Goal: Task Accomplishment & Management: Contribute content

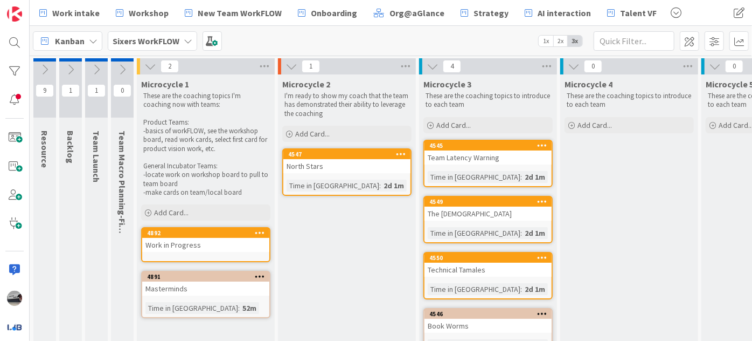
scroll to position [0, 28]
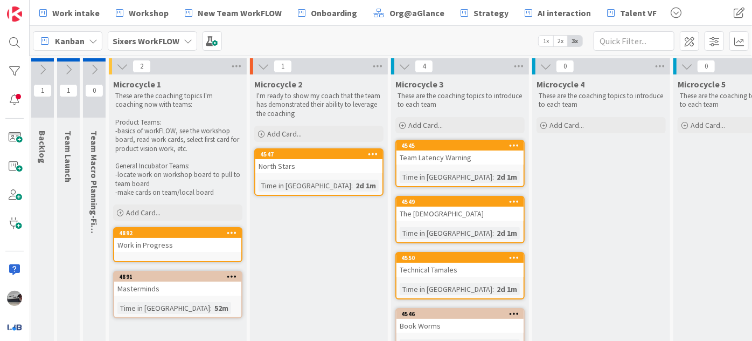
click at [169, 38] on b "Sixers WorkFLOW" at bounding box center [146, 41] width 67 height 11
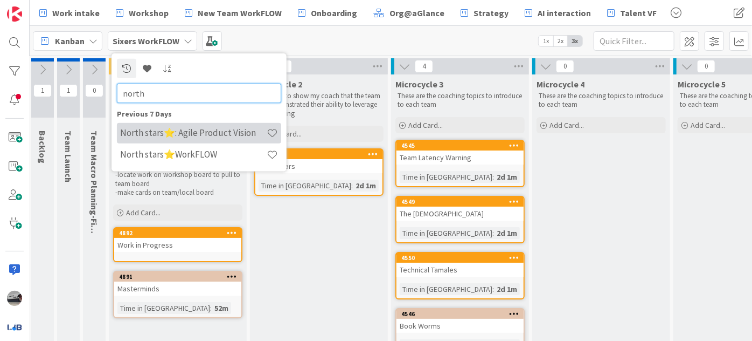
type input "north"
click at [225, 129] on h4 "North stars⭐: Agile Product Vision" at bounding box center [193, 132] width 147 height 11
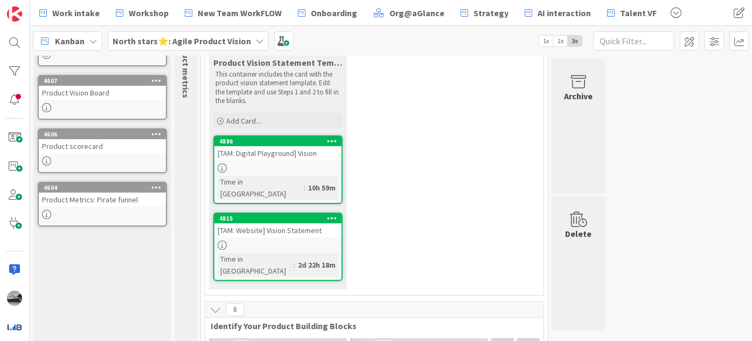
scroll to position [292, 0]
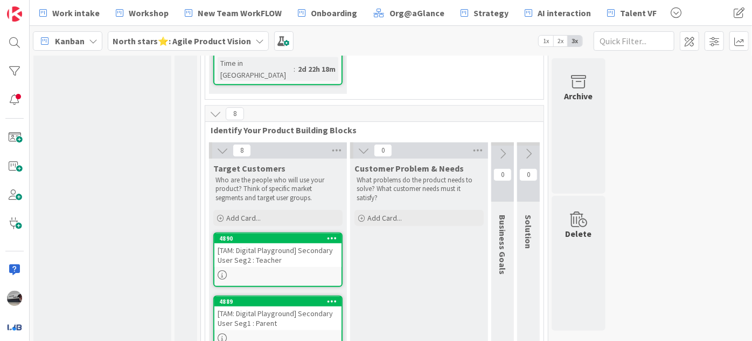
click at [304, 243] on div "[TAM: Digital Playground] Secondary User Seg2 : Teacher" at bounding box center [277, 255] width 127 height 24
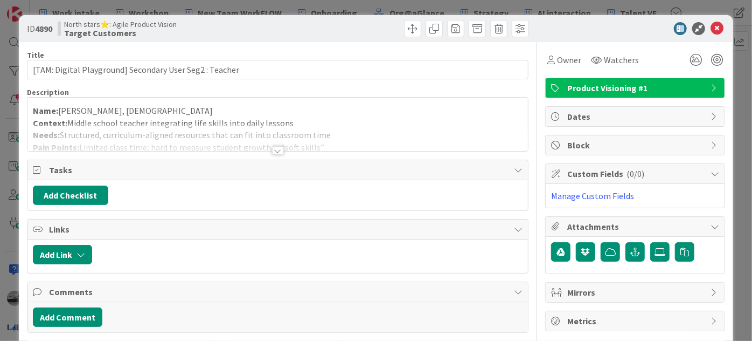
click at [275, 146] on div at bounding box center [278, 150] width 12 height 9
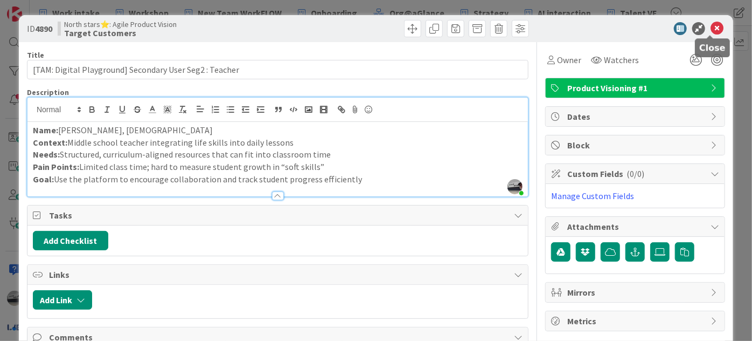
click at [712, 24] on icon at bounding box center [717, 28] width 13 height 13
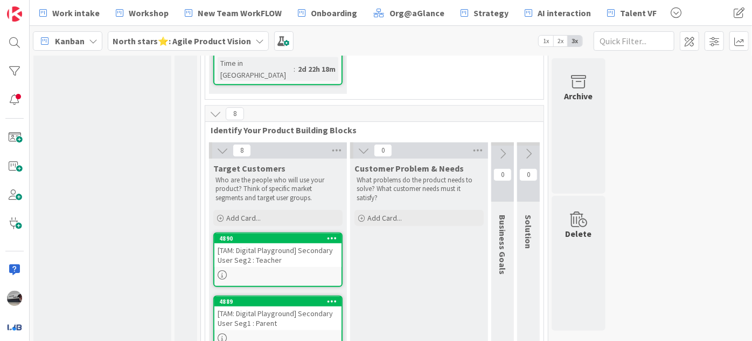
click at [224, 306] on div "[TAM: Digital Playground] Secondary User Seg1 : Parent" at bounding box center [277, 318] width 127 height 24
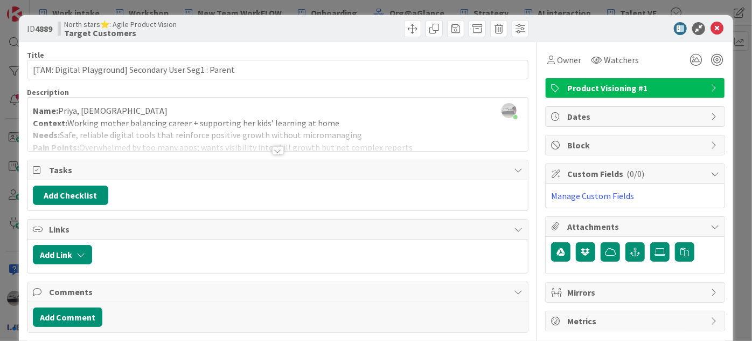
click at [272, 148] on div at bounding box center [278, 150] width 12 height 9
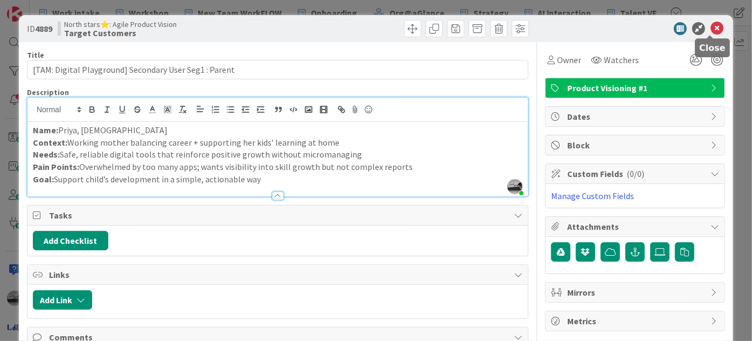
click at [711, 24] on icon at bounding box center [717, 28] width 13 height 13
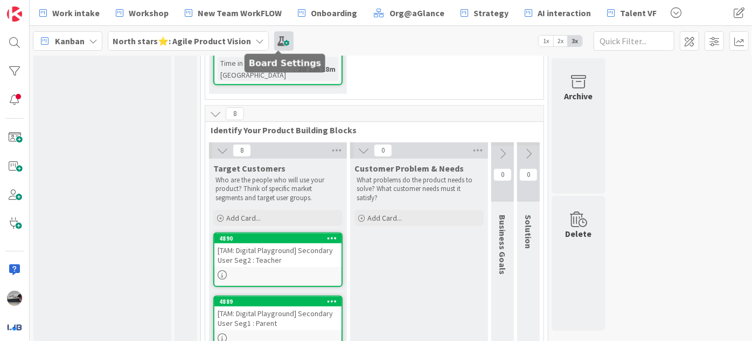
click at [274, 36] on span at bounding box center [283, 40] width 19 height 19
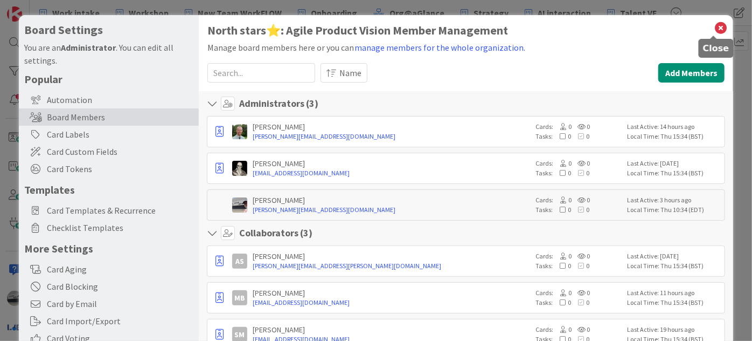
click at [714, 24] on icon at bounding box center [721, 27] width 14 height 15
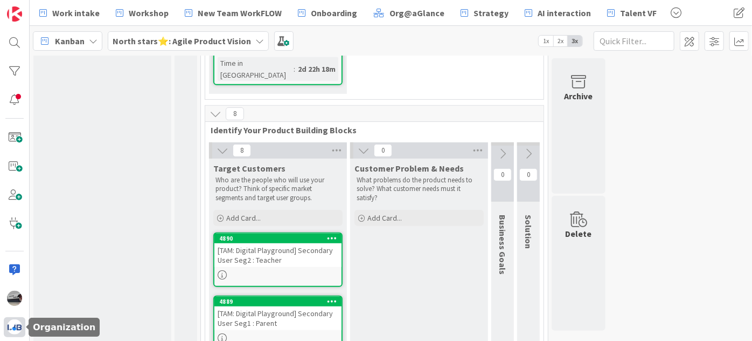
click at [13, 326] on img at bounding box center [14, 326] width 15 height 15
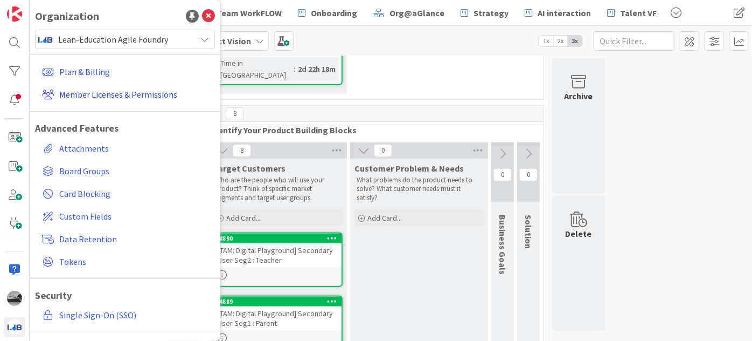
click at [126, 95] on link "Member Licenses & Permissions" at bounding box center [126, 94] width 177 height 19
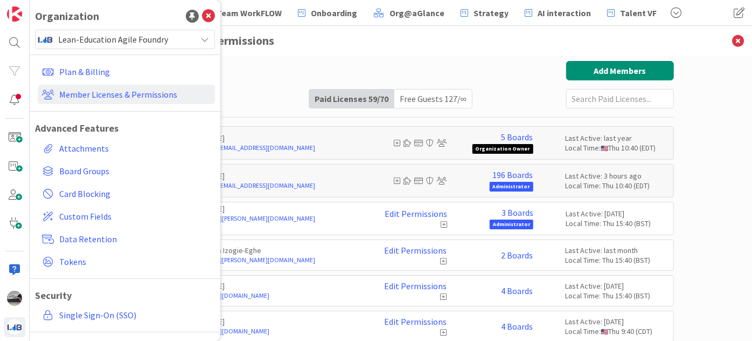
click at [589, 94] on input "text" at bounding box center [620, 98] width 108 height 19
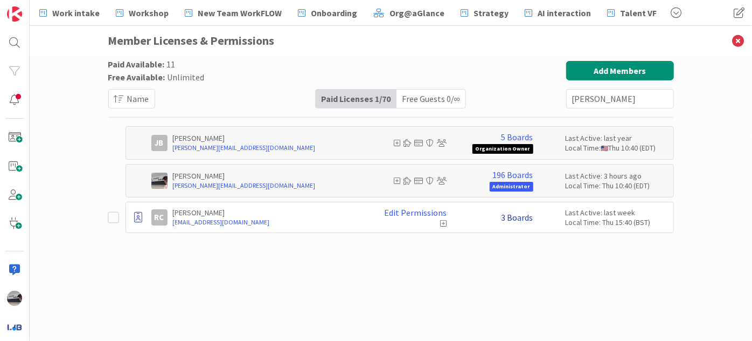
type input "[PERSON_NAME]"
click at [515, 212] on link "3 Boards" at bounding box center [518, 217] width 32 height 10
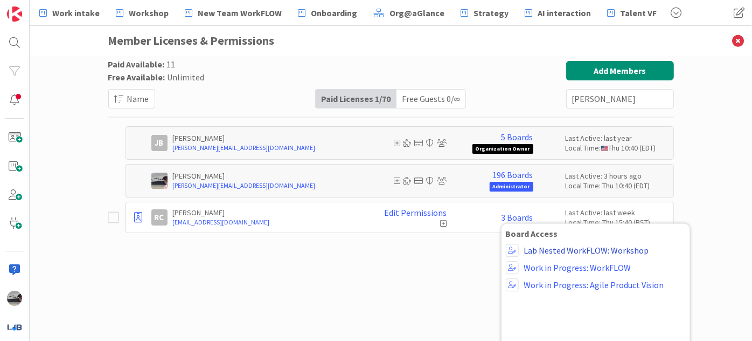
click at [587, 250] on link "Lab Nested WorkFLOW: Workshop" at bounding box center [586, 250] width 125 height 10
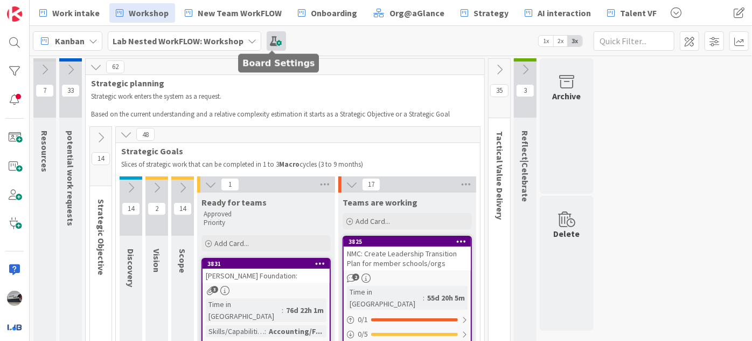
click at [267, 41] on span at bounding box center [276, 40] width 19 height 19
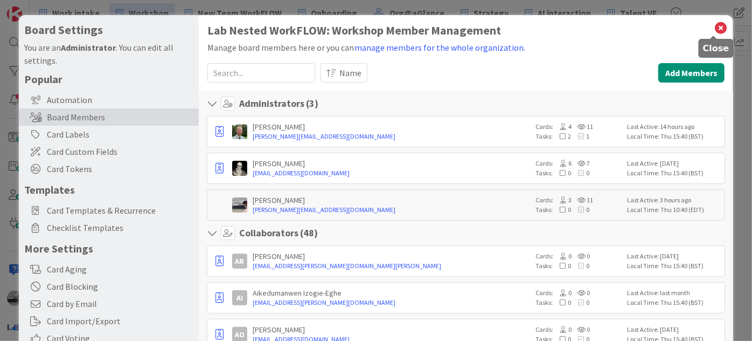
click at [717, 29] on icon at bounding box center [721, 27] width 14 height 15
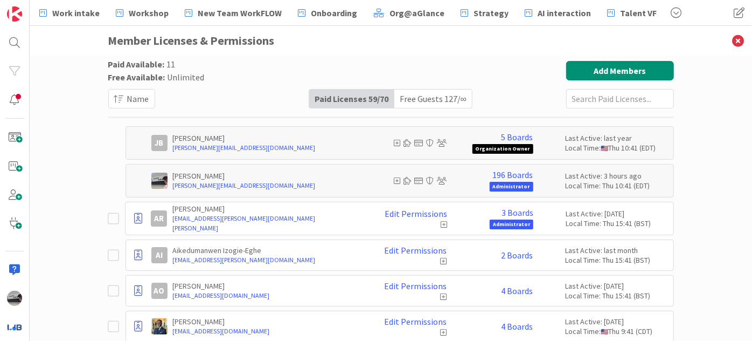
click at [594, 100] on input "text" at bounding box center [620, 98] width 108 height 19
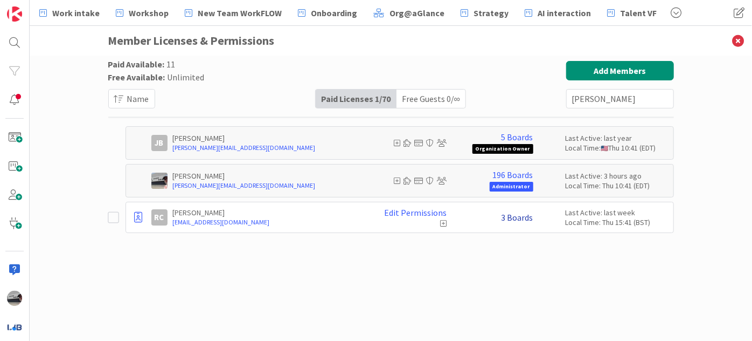
type input "[PERSON_NAME]"
click at [525, 219] on link "3 Boards" at bounding box center [518, 217] width 32 height 10
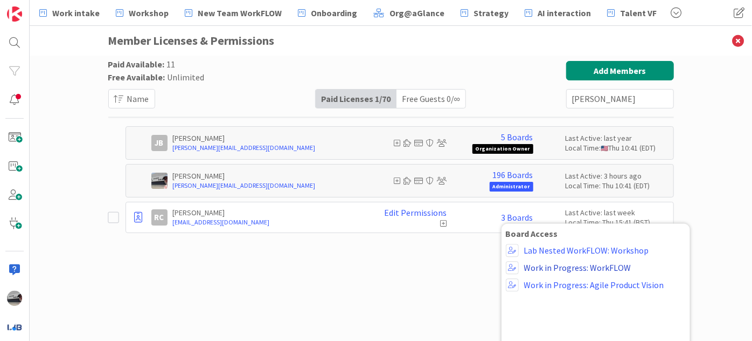
click at [579, 267] on link "Work in Progress: WorkFLOW" at bounding box center [577, 267] width 107 height 10
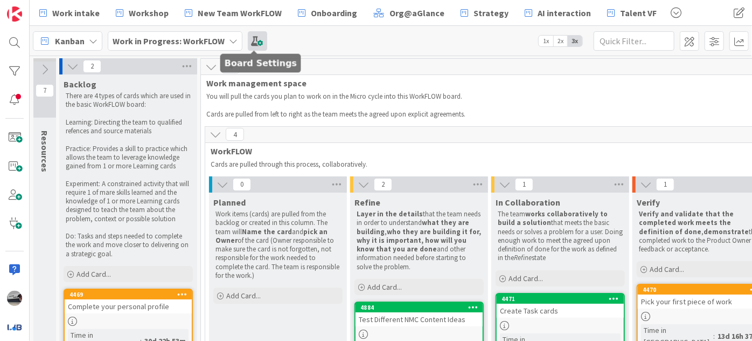
click at [252, 39] on span at bounding box center [257, 40] width 19 height 19
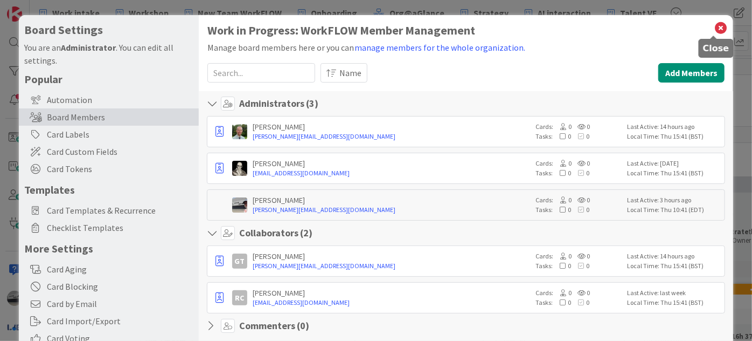
click at [714, 24] on icon at bounding box center [721, 27] width 14 height 15
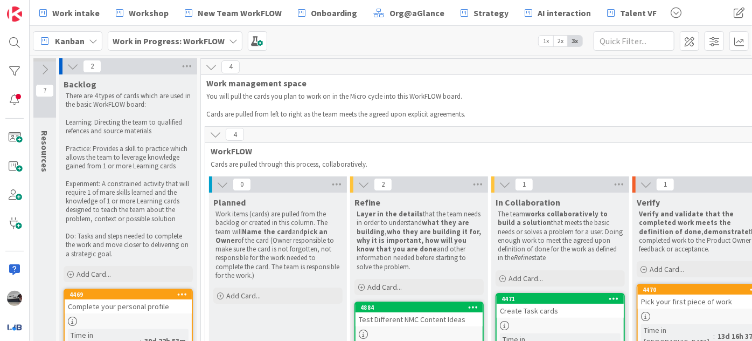
click at [165, 44] on b "Work in Progress: WorkFLOW" at bounding box center [169, 41] width 112 height 11
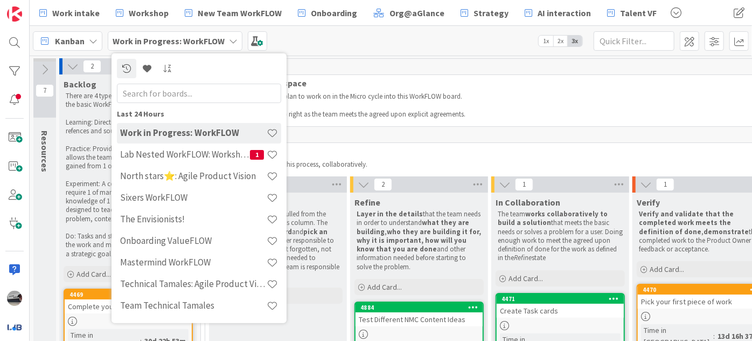
click at [176, 93] on input "text" at bounding box center [199, 92] width 164 height 19
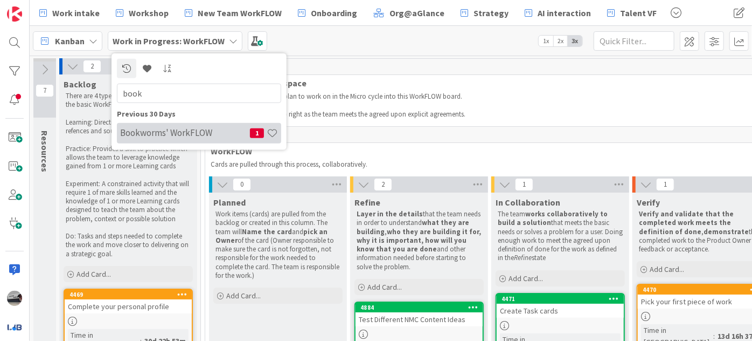
type input "book"
click at [176, 137] on h4 "Bookworms' WorkFLOW" at bounding box center [185, 132] width 130 height 11
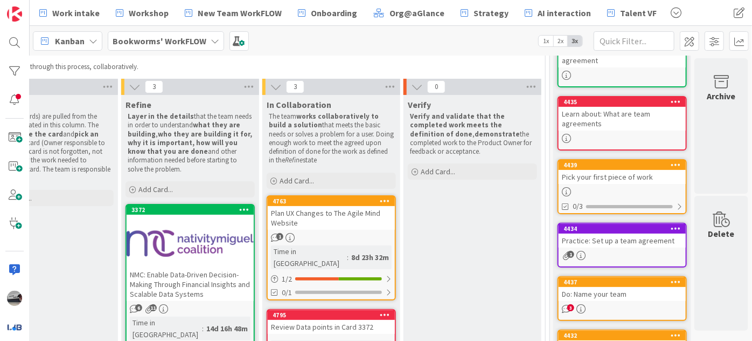
scroll to position [196, 235]
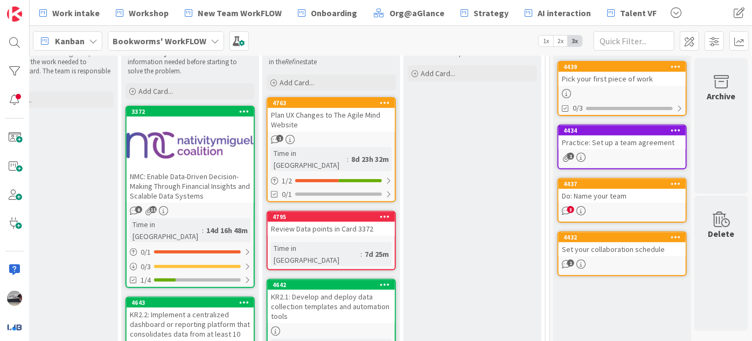
click at [201, 167] on div at bounding box center [190, 145] width 127 height 48
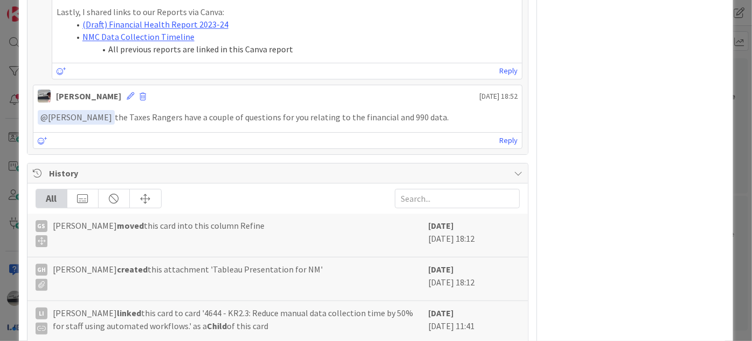
scroll to position [1491, 0]
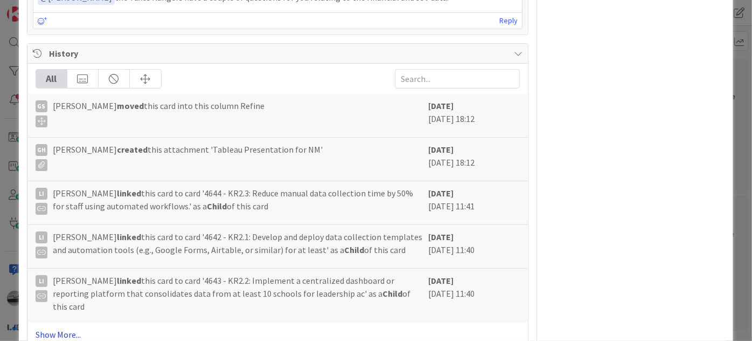
click at [55, 328] on link "Show More..." at bounding box center [278, 334] width 484 height 13
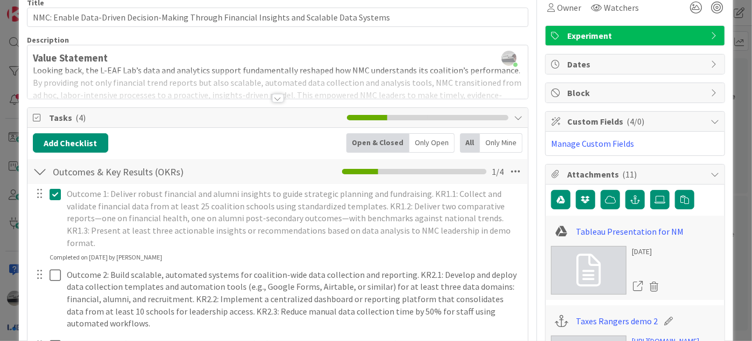
scroll to position [0, 0]
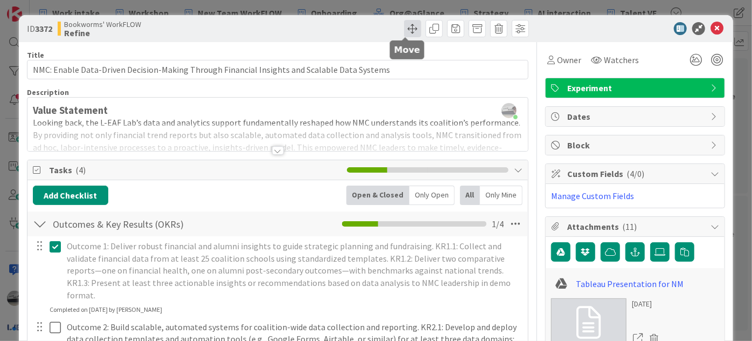
click at [404, 24] on span at bounding box center [412, 28] width 17 height 17
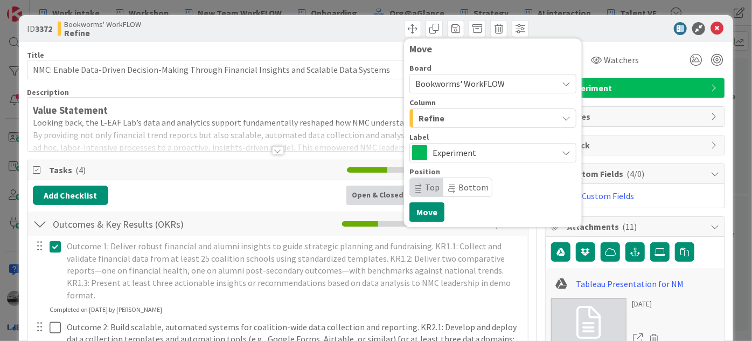
click at [499, 81] on span "Bookworms' WorkFLOW" at bounding box center [483, 83] width 137 height 15
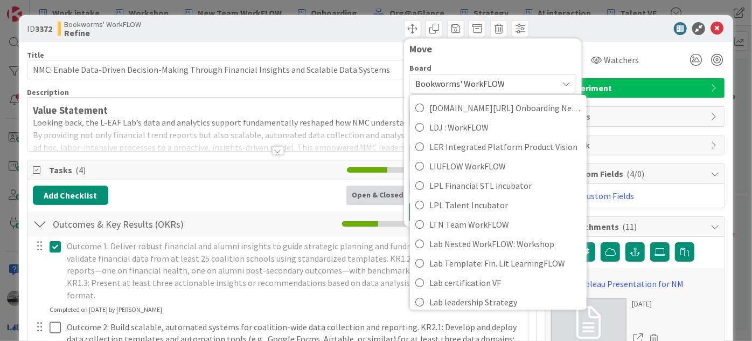
scroll to position [1224, 0]
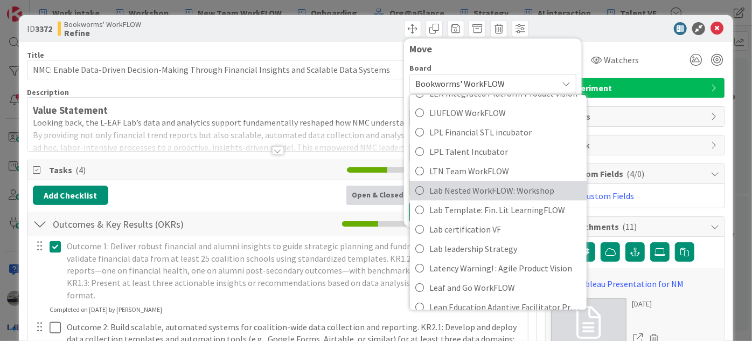
click at [513, 184] on span "Lab Nested WorkFLOW: Workshop" at bounding box center [505, 190] width 152 height 16
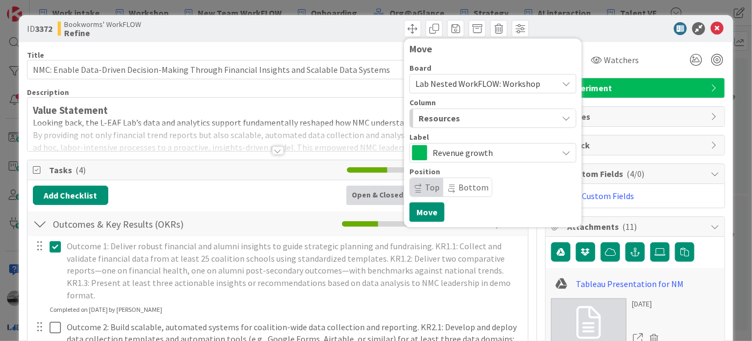
click at [516, 149] on span "Revenue growth" at bounding box center [493, 152] width 120 height 15
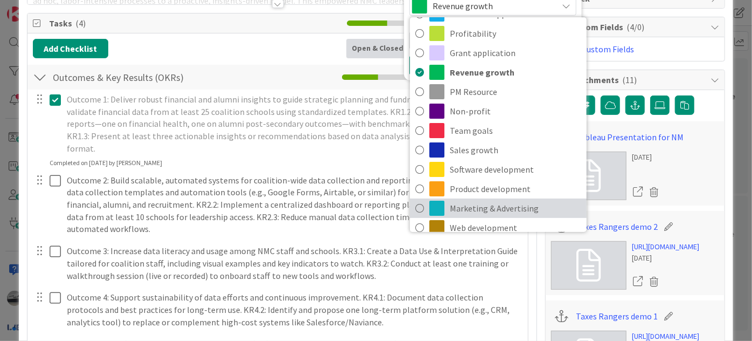
scroll to position [0, 0]
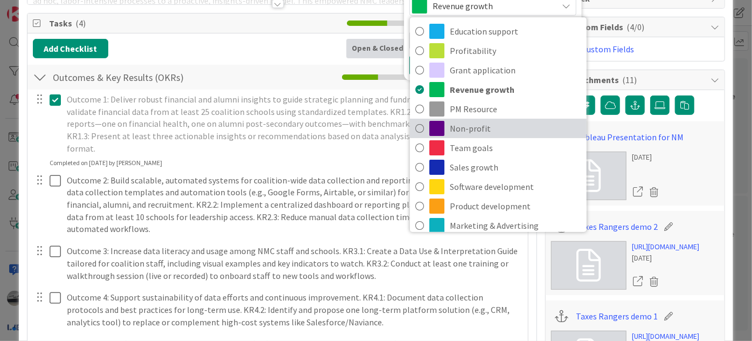
click at [415, 125] on icon at bounding box center [419, 128] width 9 height 16
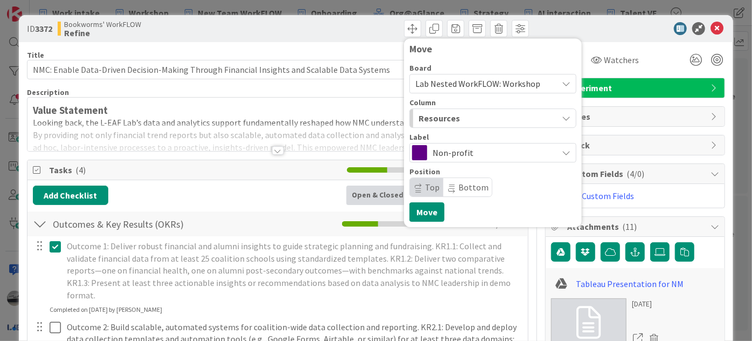
click at [513, 120] on div "Resources" at bounding box center [487, 117] width 142 height 17
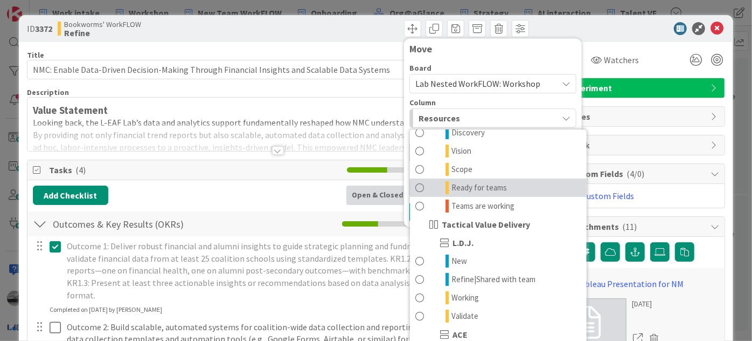
scroll to position [196, 0]
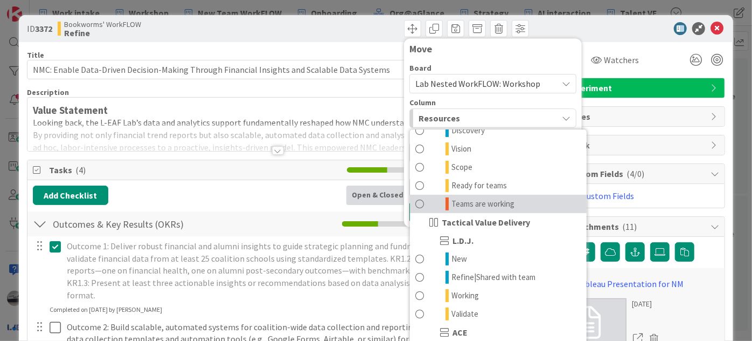
click at [487, 199] on span "Teams are working" at bounding box center [483, 203] width 63 height 13
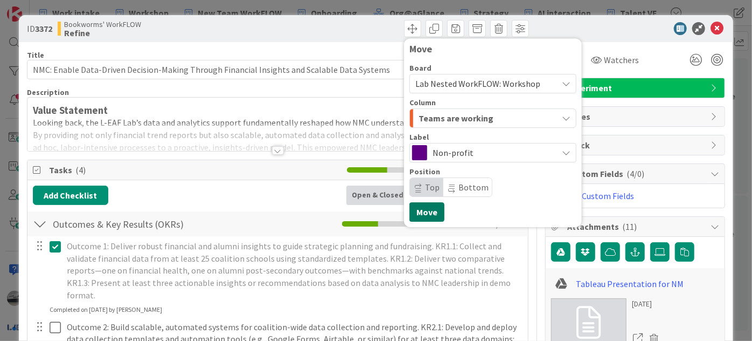
click at [422, 207] on button "Move" at bounding box center [427, 211] width 35 height 19
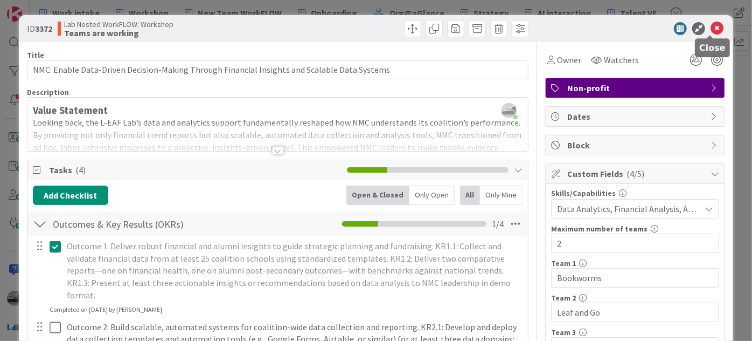
click at [711, 27] on icon at bounding box center [717, 28] width 13 height 13
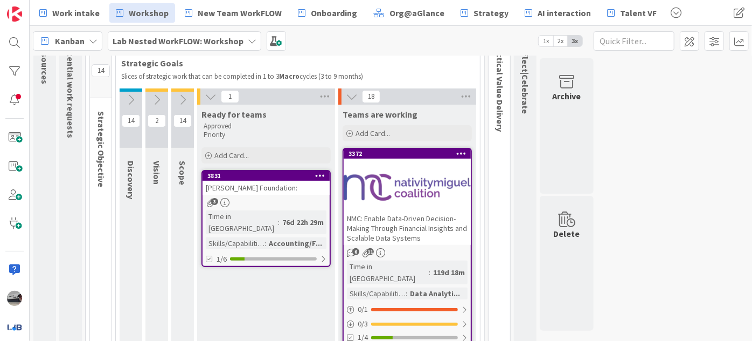
scroll to position [98, 0]
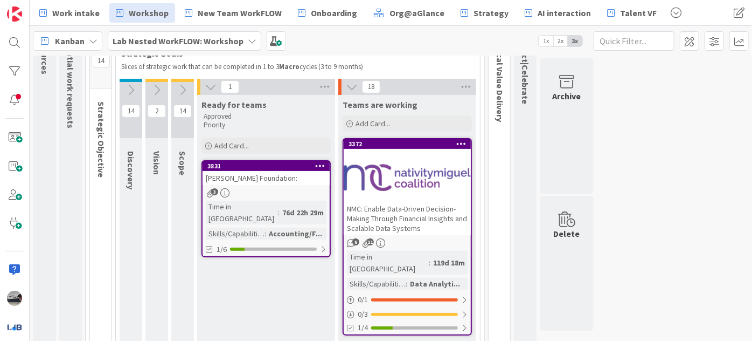
click at [436, 188] on div at bounding box center [407, 177] width 127 height 48
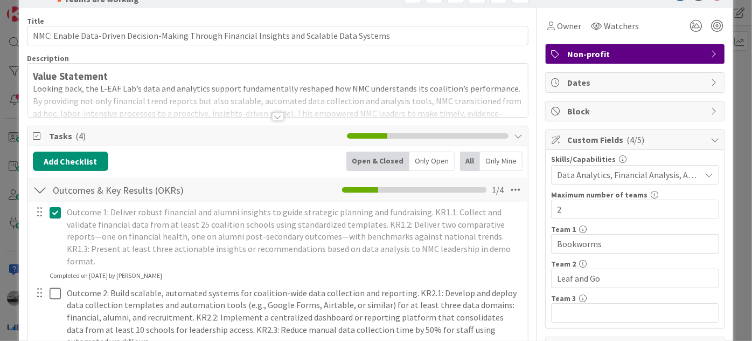
scroll to position [48, 0]
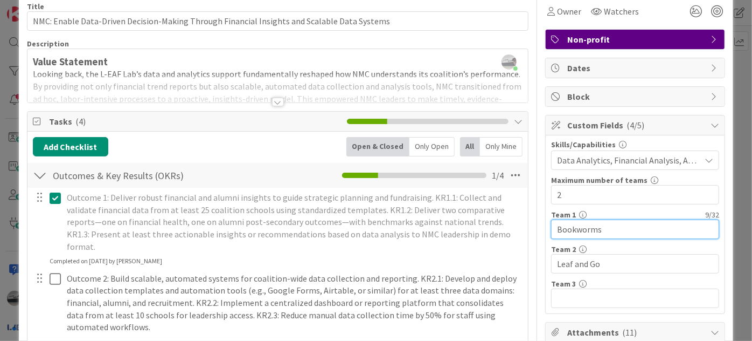
drag, startPoint x: 614, startPoint y: 225, endPoint x: 541, endPoint y: 226, distance: 72.7
click at [546, 226] on div "Skills/Capabilities Data Analytics, Financial Analysis, Accounting/Finance Maxi…" at bounding box center [635, 224] width 179 height 178
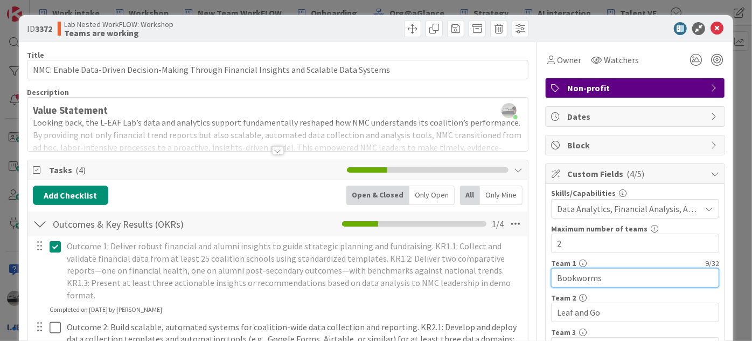
scroll to position [0, 0]
click at [279, 150] on div at bounding box center [278, 150] width 12 height 9
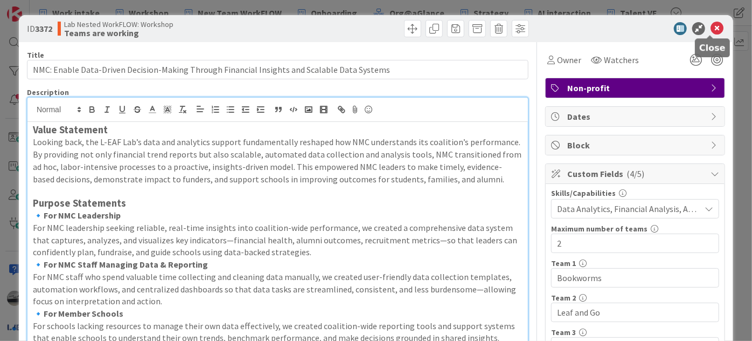
click at [711, 25] on icon at bounding box center [717, 28] width 13 height 13
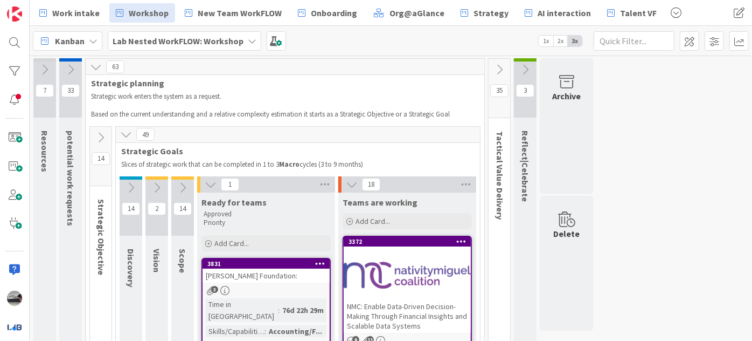
click at [498, 64] on icon at bounding box center [500, 70] width 12 height 12
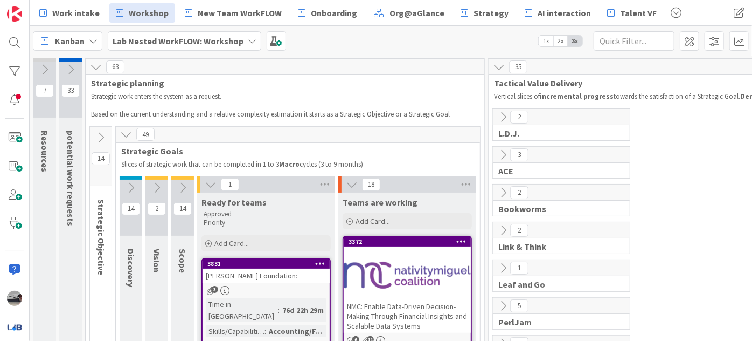
click at [503, 196] on icon at bounding box center [503, 192] width 12 height 12
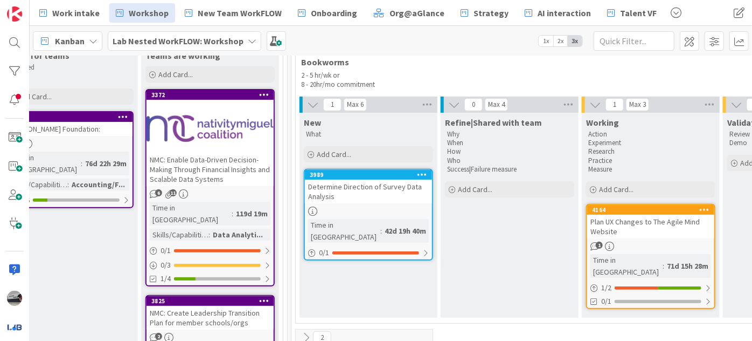
scroll to position [147, 208]
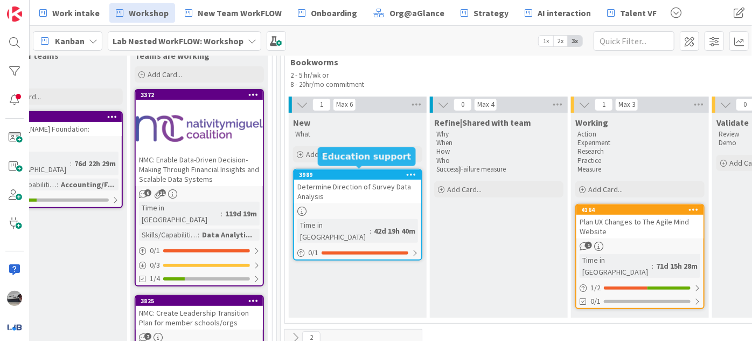
click at [348, 181] on div "Determine Direction of Survey Data Analysis" at bounding box center [357, 191] width 127 height 24
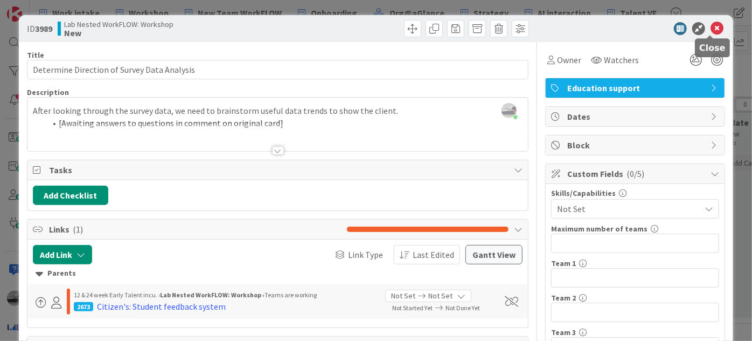
click at [711, 28] on icon at bounding box center [717, 28] width 13 height 13
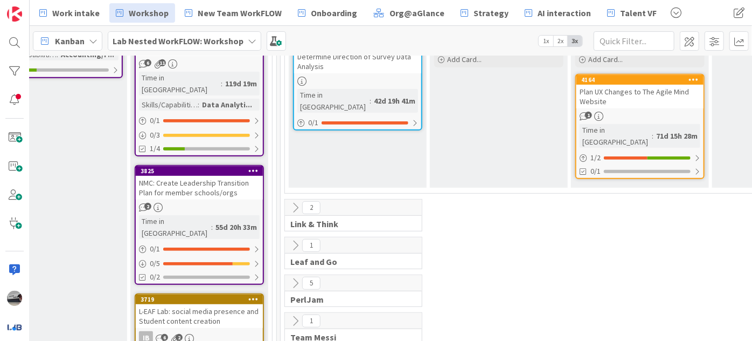
scroll to position [294, 208]
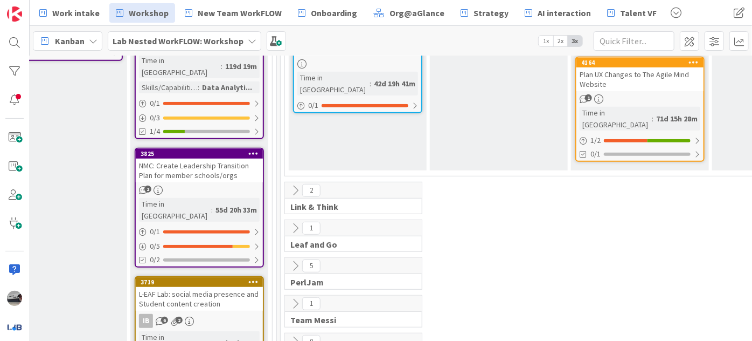
click at [294, 222] on icon at bounding box center [295, 228] width 12 height 12
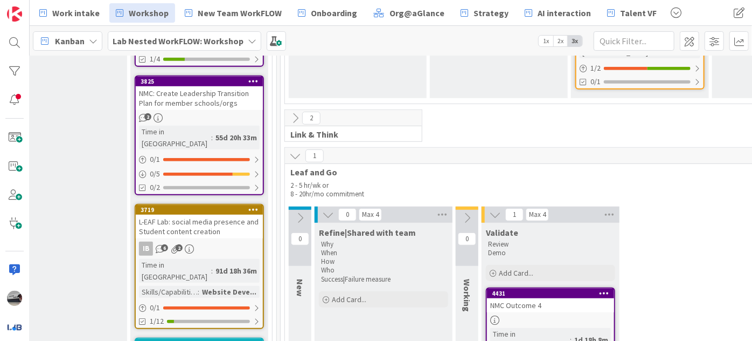
scroll to position [343, 208]
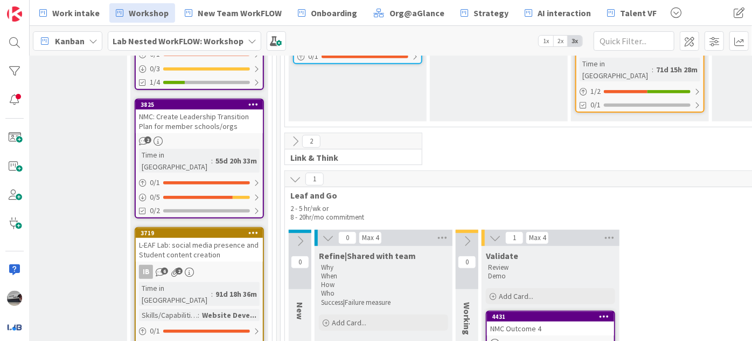
click at [302, 235] on icon at bounding box center [300, 241] width 12 height 12
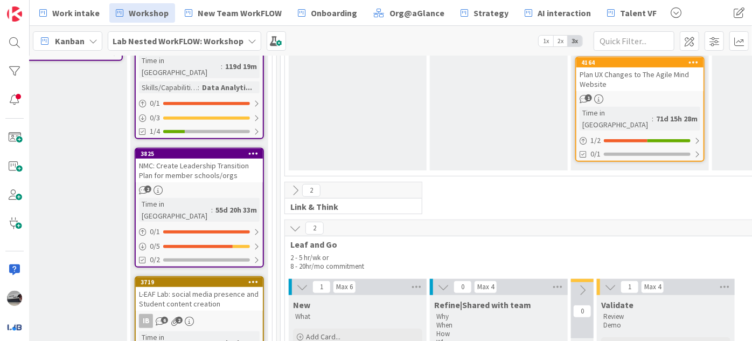
scroll to position [196, 208]
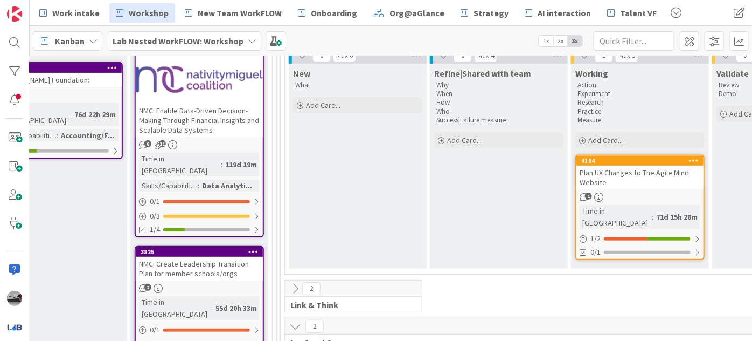
click at [183, 114] on div "NMC: Enable Data-Driven Decision-Making Through Financial Insights and Scalable…" at bounding box center [199, 119] width 127 height 33
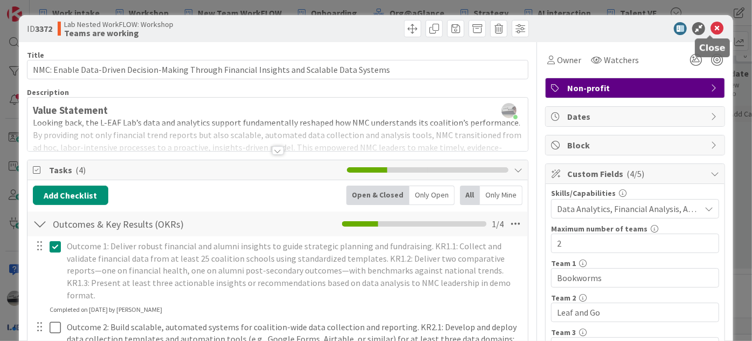
click at [713, 26] on icon at bounding box center [717, 28] width 13 height 13
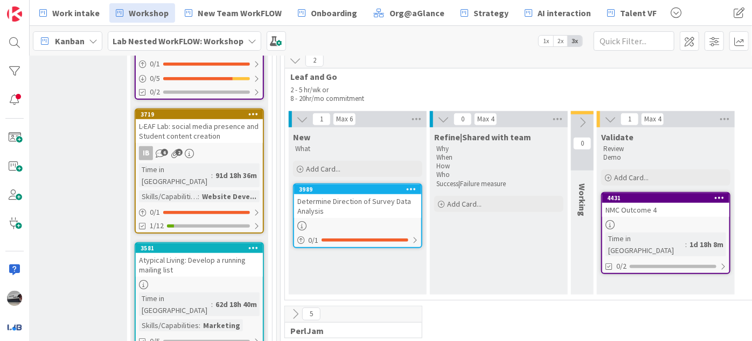
scroll to position [473, 208]
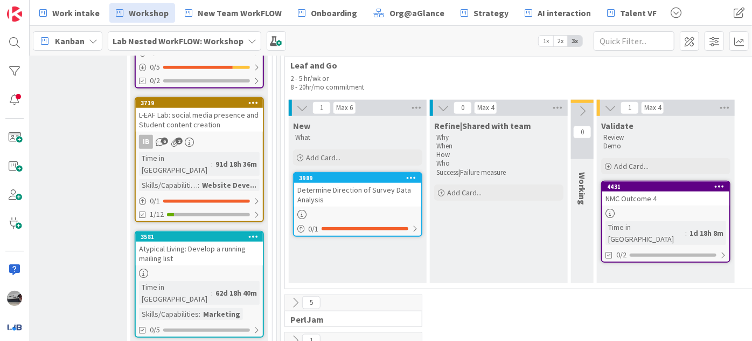
click at [369, 189] on div "Determine Direction of Survey Data Analysis" at bounding box center [357, 195] width 127 height 24
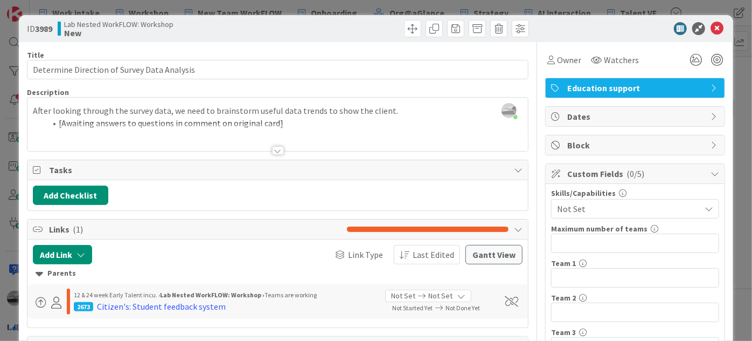
click at [272, 150] on div at bounding box center [278, 150] width 12 height 9
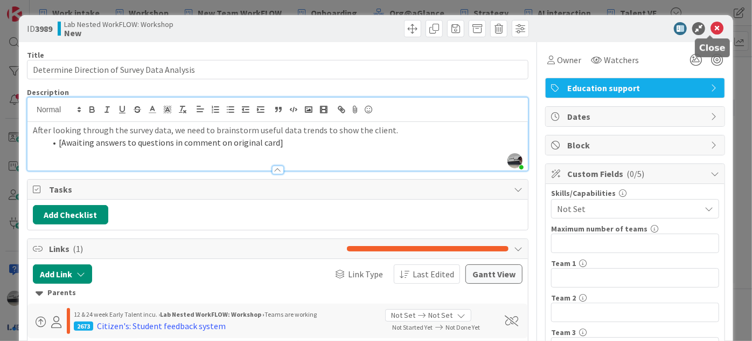
click at [711, 27] on icon at bounding box center [717, 28] width 13 height 13
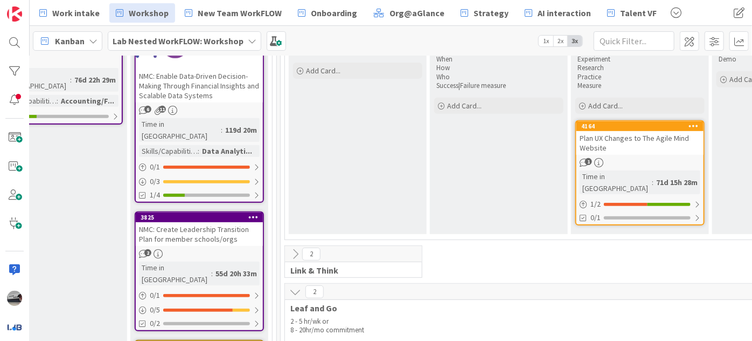
scroll to position [81, 208]
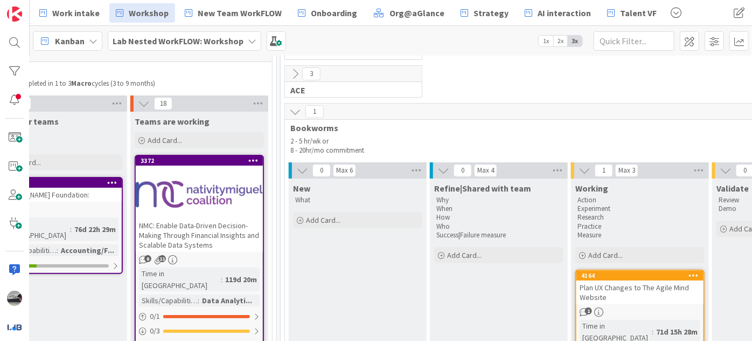
click at [206, 218] on div "NMC: Enable Data-Driven Decision-Making Through Financial Insights and Scalable…" at bounding box center [199, 234] width 127 height 33
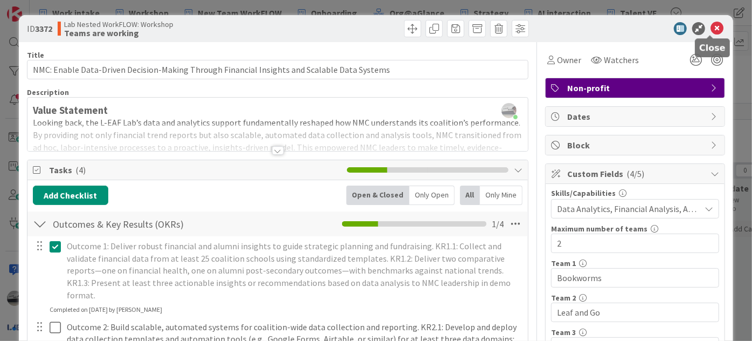
click at [713, 25] on icon at bounding box center [717, 28] width 13 height 13
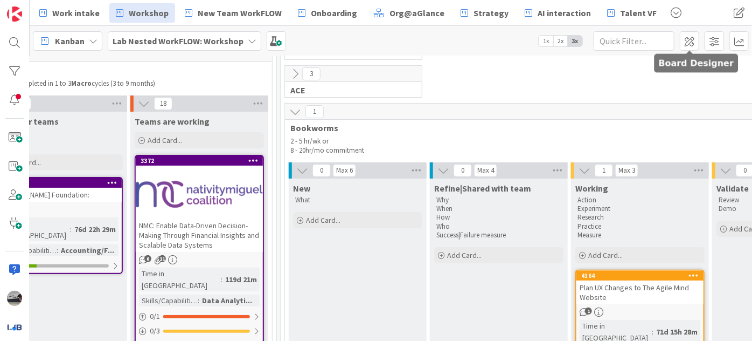
scroll to position [86, 208]
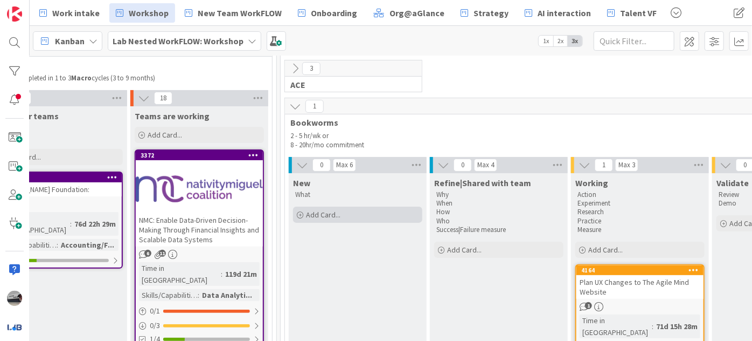
click at [353, 209] on div "Add Card..." at bounding box center [357, 214] width 129 height 16
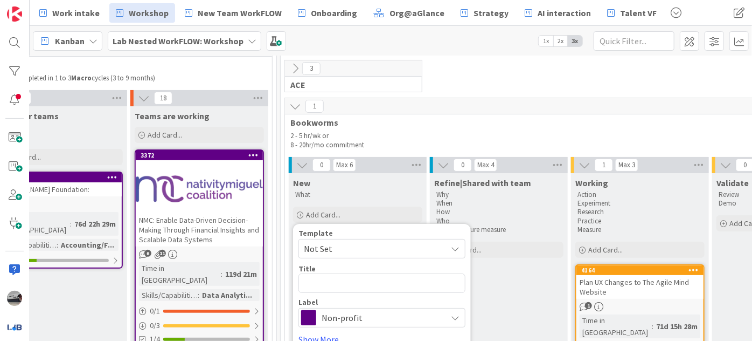
type textarea "x"
type textarea "C"
type textarea "x"
type textarea "Co"
type textarea "x"
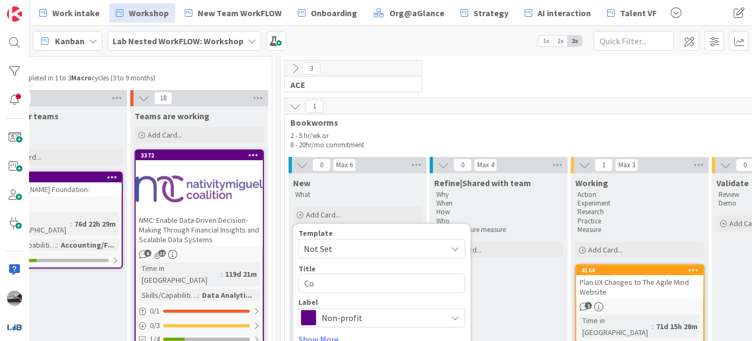
type textarea "Coa"
type textarea "x"
type textarea "Coal"
type textarea "x"
type textarea "Coali"
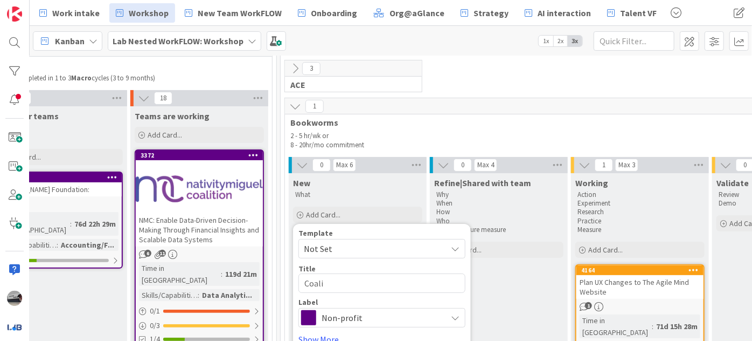
type textarea "x"
type textarea "Coalit"
type textarea "x"
type textarea "Coaliti"
type textarea "x"
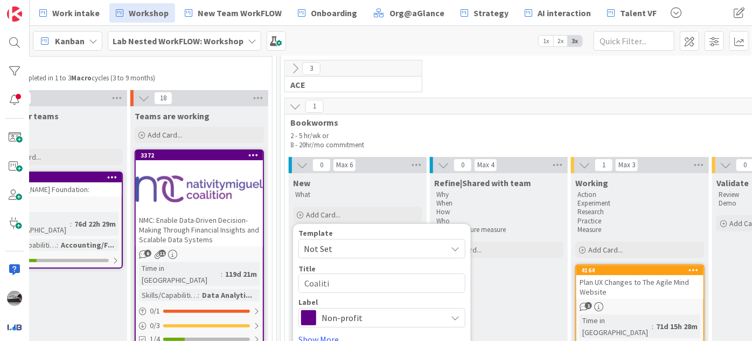
type textarea "Coalitio"
type textarea "x"
type textarea "Coalition"
type textarea "x"
type textarea "Coalition"
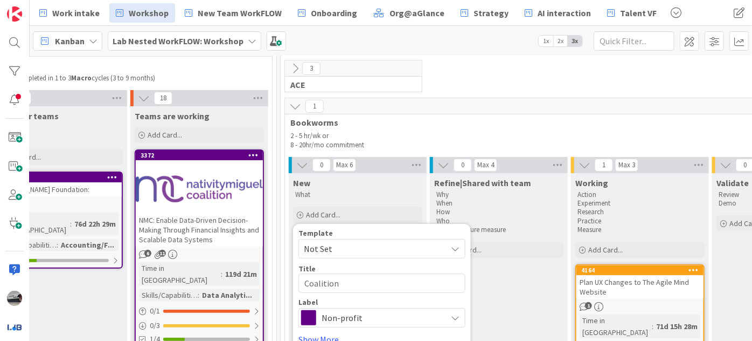
type textarea "x"
type textarea "Coalition w"
type textarea "x"
type textarea "Coalition wi"
type textarea "x"
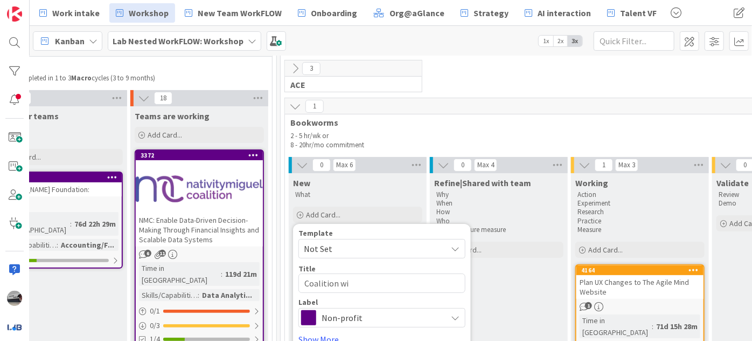
type textarea "Coalition wid"
type textarea "x"
type textarea "Coalition wide"
type textarea "x"
type textarea "Coalition wide"
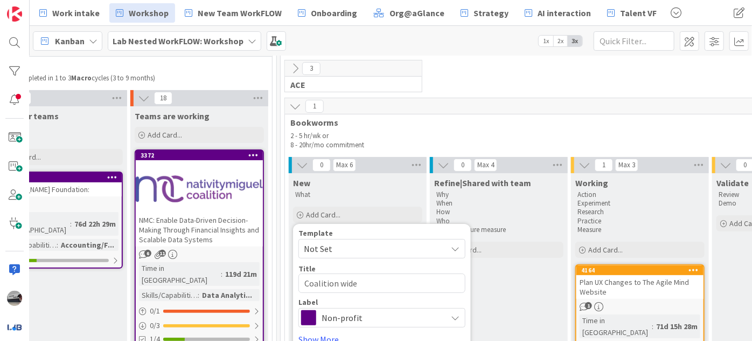
type textarea "x"
type textarea "Coalition wide d"
type textarea "x"
type textarea "Coalition wide da"
type textarea "x"
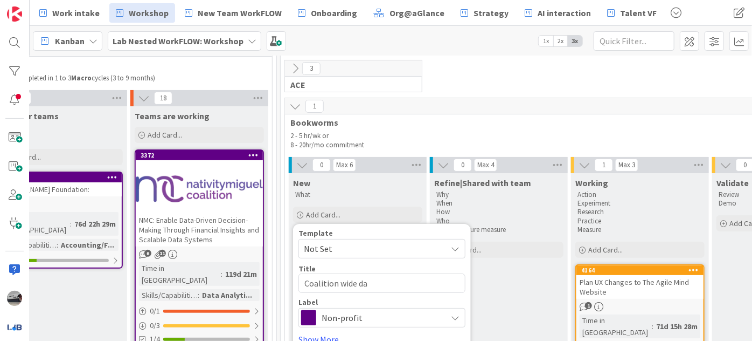
type textarea "Coalition wide dat"
type textarea "x"
type textarea "Coalition wide data"
type textarea "x"
type textarea "Coalition wide data"
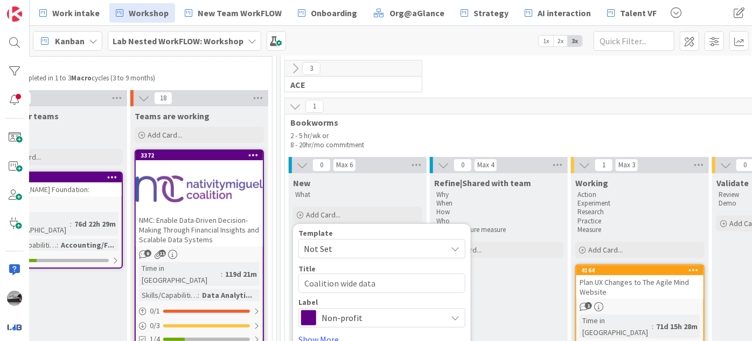
type textarea "x"
type textarea "Coalition wide data c"
type textarea "x"
type textarea "Coalition wide data co"
type textarea "x"
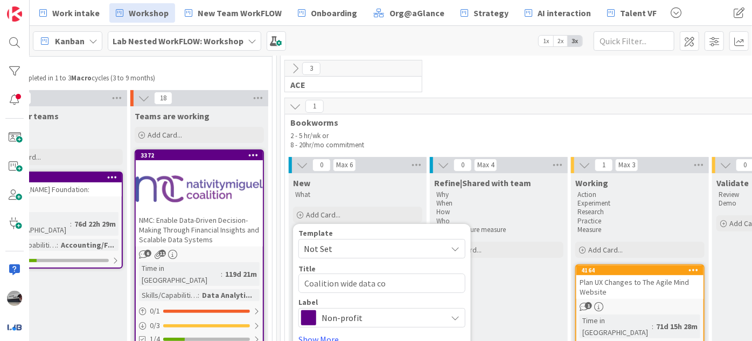
type textarea "Coalition wide data col"
type textarea "x"
type textarea "Coalition wide data coll"
type textarea "x"
type textarea "Coalition wide data colle"
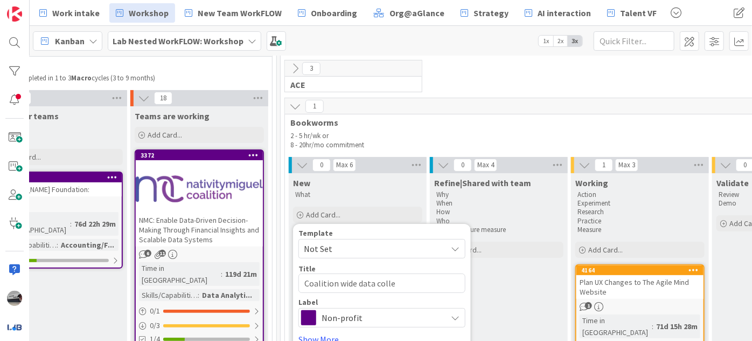
type textarea "x"
type textarea "Coalition wide data collec"
type textarea "x"
type textarea "Coalition wide data collect"
type textarea "x"
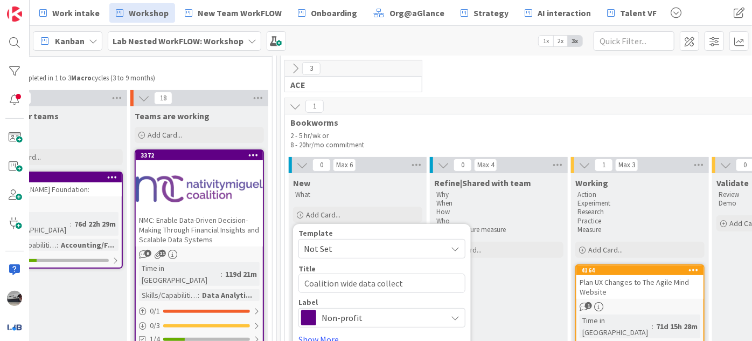
type textarea "Coalition wide data collecti"
type textarea "x"
type textarea "Coalition wide data collectio"
type textarea "x"
type textarea "Coalition wide data collection"
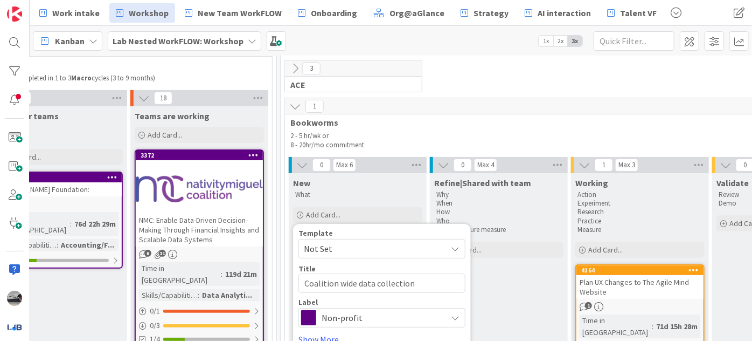
type textarea "x"
type textarea "Coalition wide data collection"
type textarea "x"
type textarea "Coalition wide data collection s"
type textarea "x"
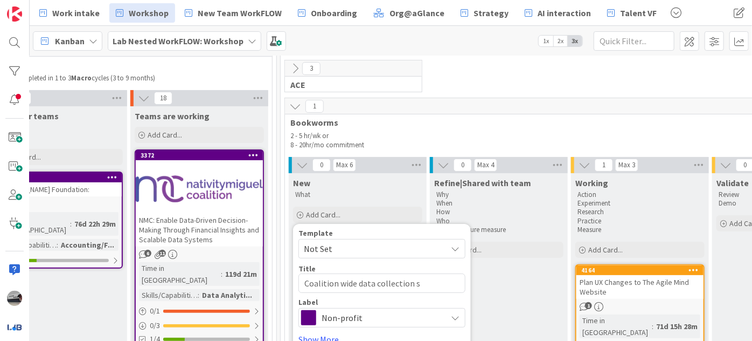
type textarea "Coalition wide data collection sy"
type textarea "x"
type textarea "Coalition wide data collection sys"
type textarea "x"
type textarea "Coalition wide data collection syst"
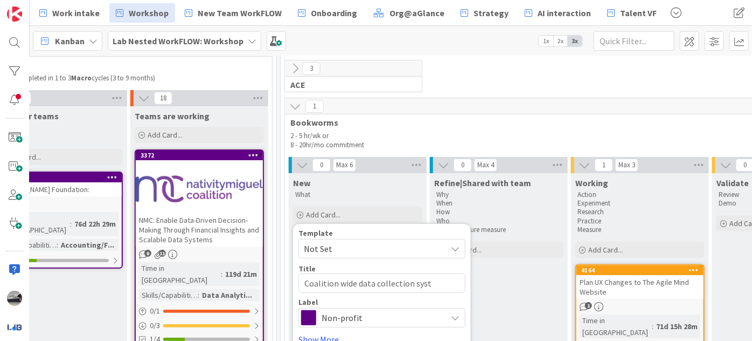
type textarea "x"
type textarea "Coalition wide data collection syste"
type textarea "x"
type textarea "Coalition wide data collection system"
click at [305, 285] on textarea "Coalition wide data collection system" at bounding box center [382, 282] width 167 height 19
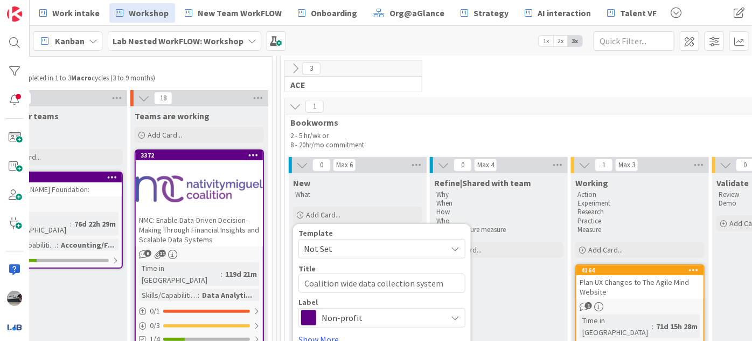
type textarea "x"
type textarea "NCoalition wide data collection system"
type textarea "x"
type textarea "NMCoalition wide data collection system"
type textarea "x"
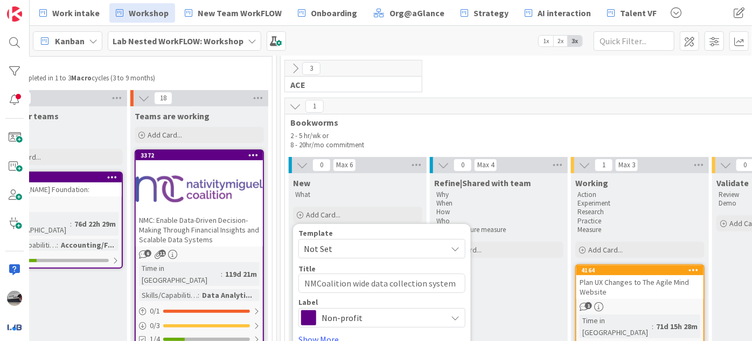
type textarea "NMCCoalition wide data collection system"
type textarea "x"
type textarea "NMC Coalition wide data collection system"
type textarea "x"
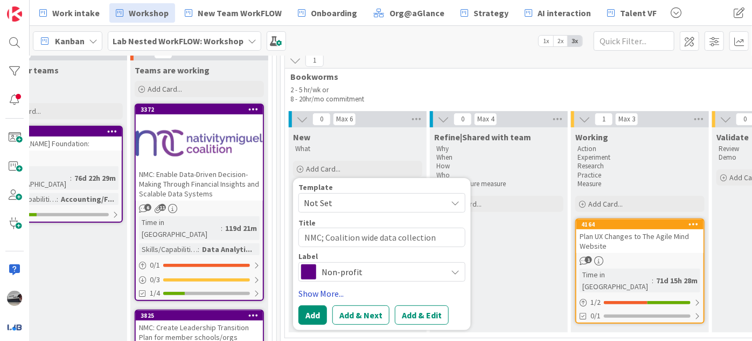
scroll to position [184, 208]
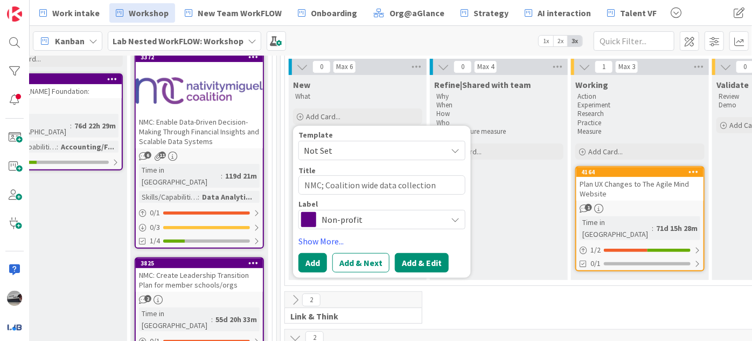
type textarea "NMC; Coalition wide data collection system"
click at [422, 258] on button "Add & Edit" at bounding box center [422, 262] width 54 height 19
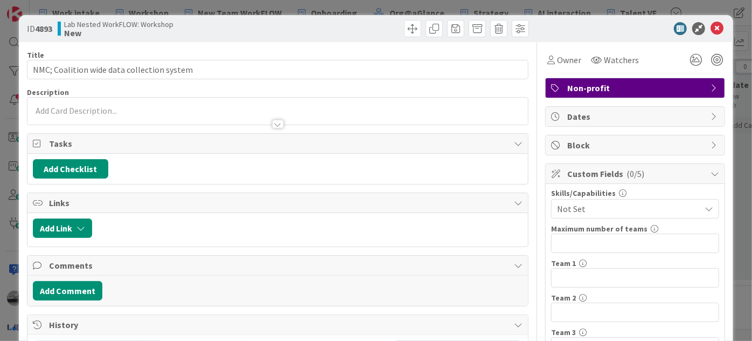
scroll to position [164, 0]
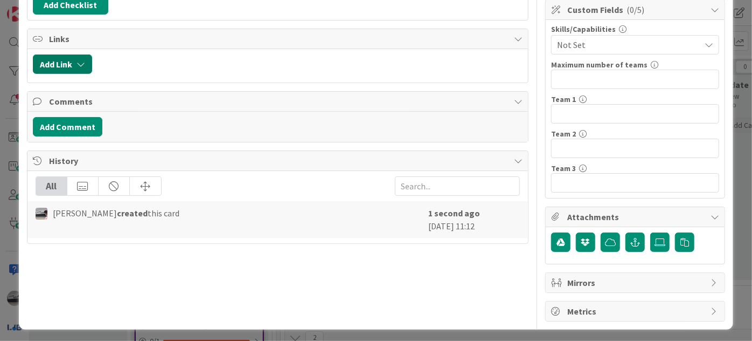
click at [86, 57] on button "Add Link" at bounding box center [62, 63] width 59 height 19
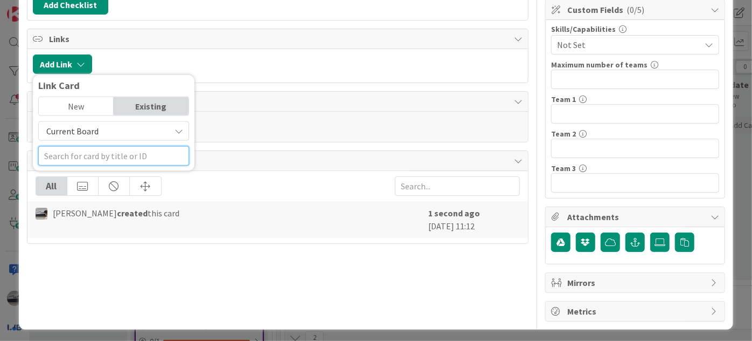
click at [125, 157] on input "text" at bounding box center [113, 155] width 151 height 19
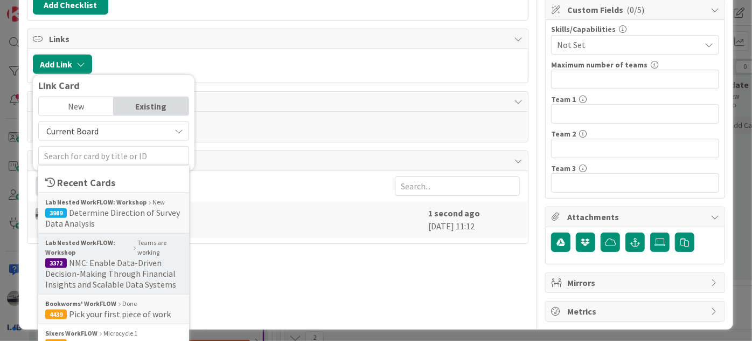
click at [138, 278] on span "NMC: Enable Data-Driven Decision-Making Through Financial Insights and Scalable…" at bounding box center [110, 273] width 131 height 32
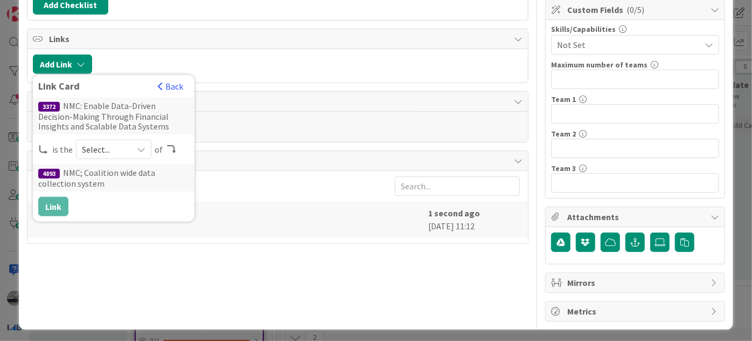
click at [130, 143] on div "Select..." at bounding box center [113, 149] width 75 height 19
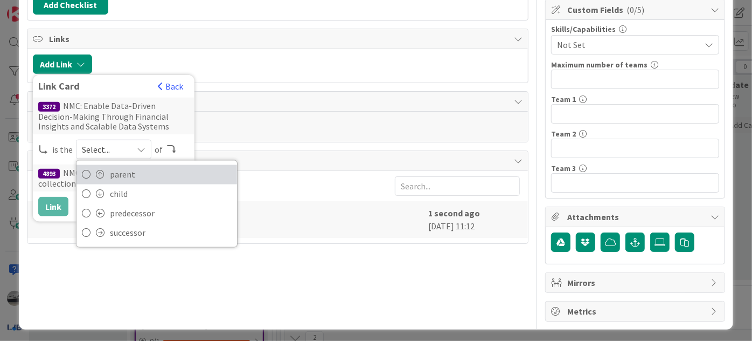
click at [136, 174] on span "parent" at bounding box center [171, 174] width 122 height 16
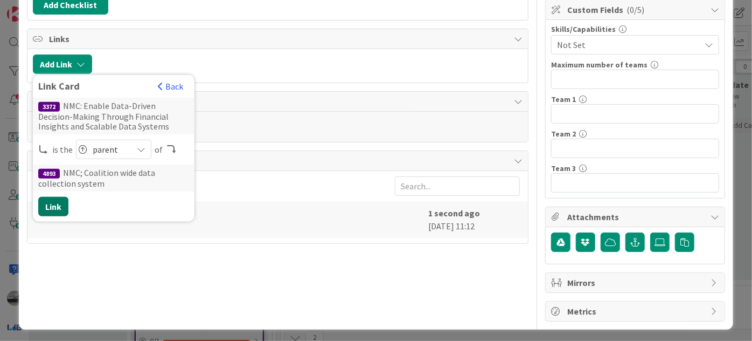
click at [55, 204] on button "Link" at bounding box center [53, 206] width 30 height 19
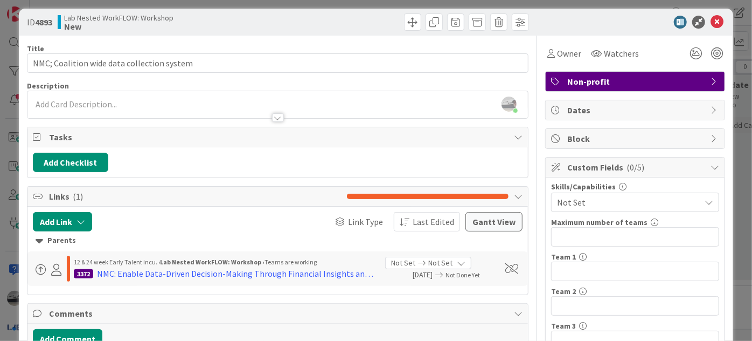
scroll to position [0, 0]
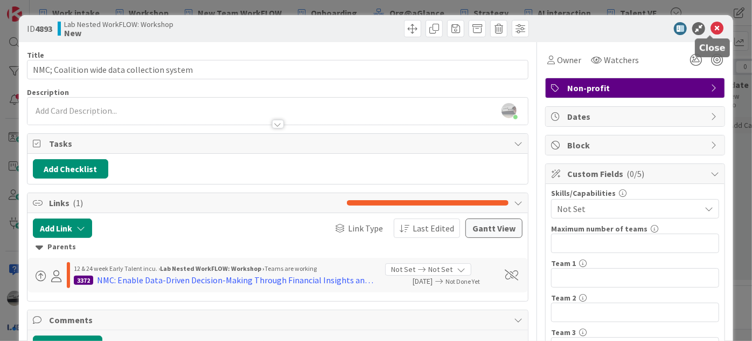
click at [711, 27] on icon at bounding box center [717, 28] width 13 height 13
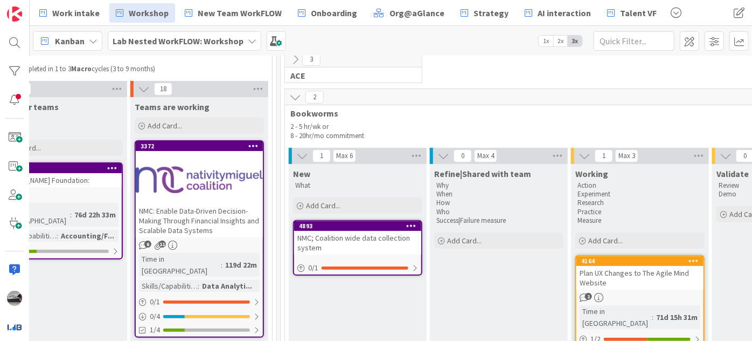
scroll to position [86, 208]
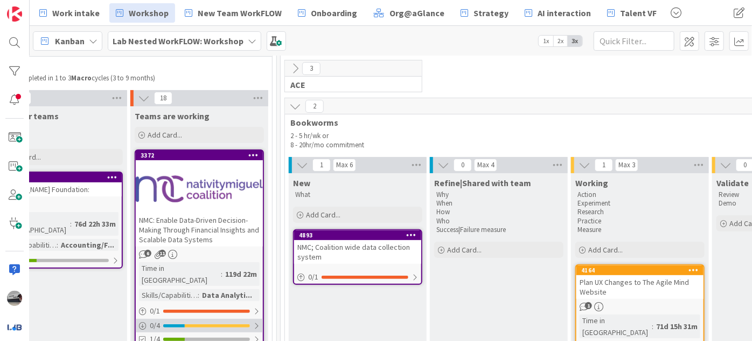
click at [260, 318] on div "0 / 4" at bounding box center [199, 324] width 127 height 13
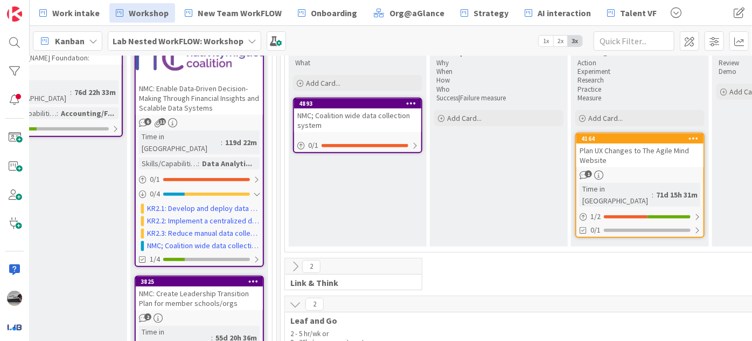
scroll to position [233, 208]
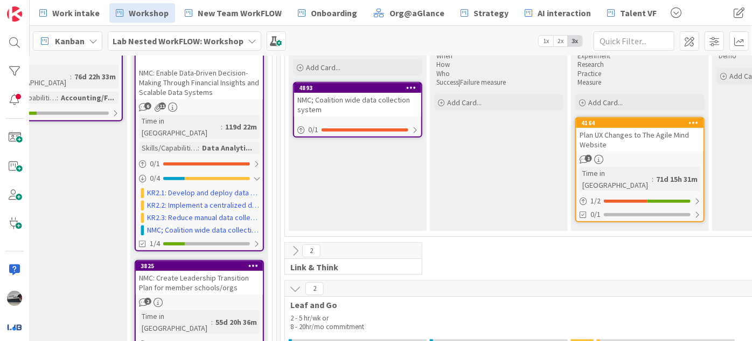
click at [364, 103] on div "NMC; Coalition wide data collection system" at bounding box center [357, 105] width 127 height 24
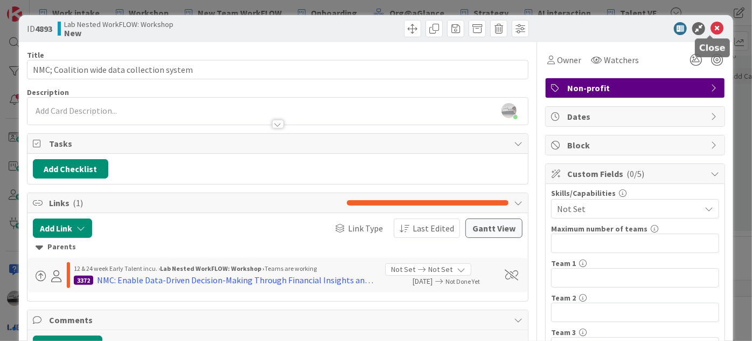
click at [711, 27] on icon at bounding box center [717, 28] width 13 height 13
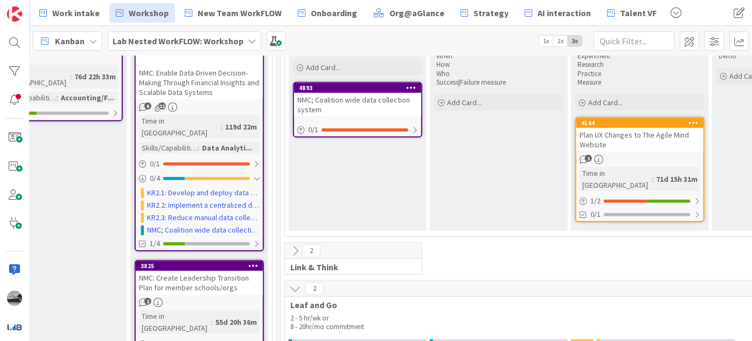
click at [199, 40] on b "Lab Nested WorkFLOW: Workshop" at bounding box center [178, 41] width 131 height 11
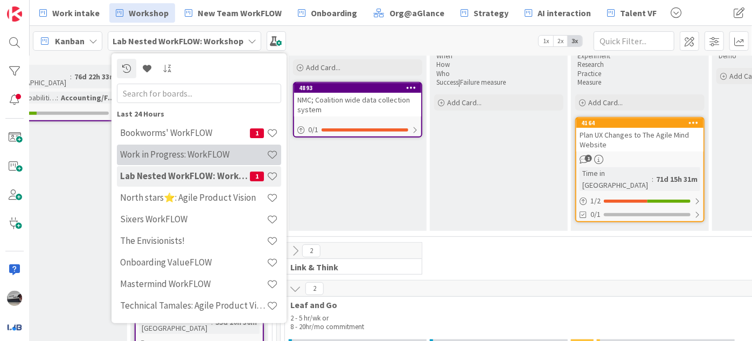
click at [185, 155] on h4 "Work in Progress: WorkFLOW" at bounding box center [193, 154] width 147 height 11
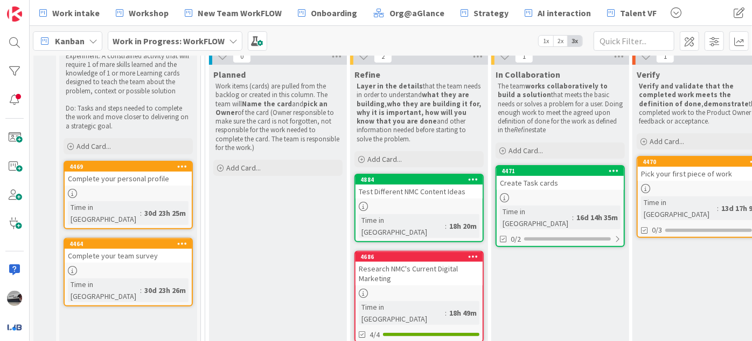
scroll to position [136, 0]
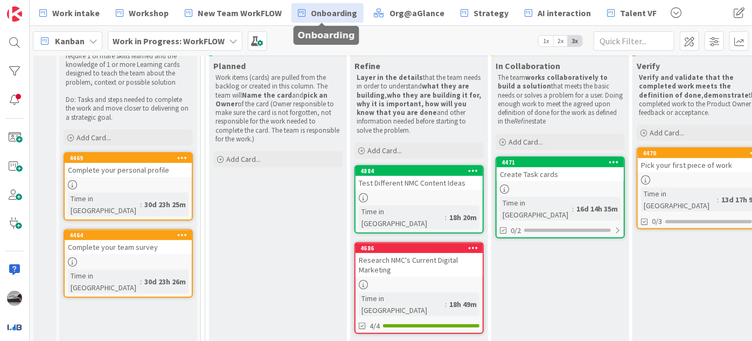
click at [303, 14] on link "Onboarding" at bounding box center [328, 12] width 72 height 19
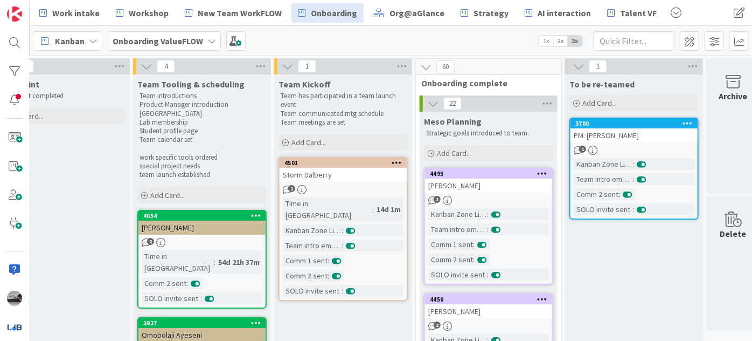
scroll to position [0, 190]
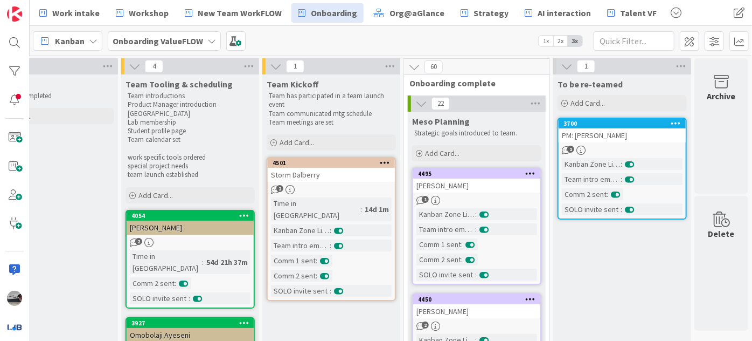
click at [355, 175] on div "Storm Dalberry" at bounding box center [331, 175] width 127 height 14
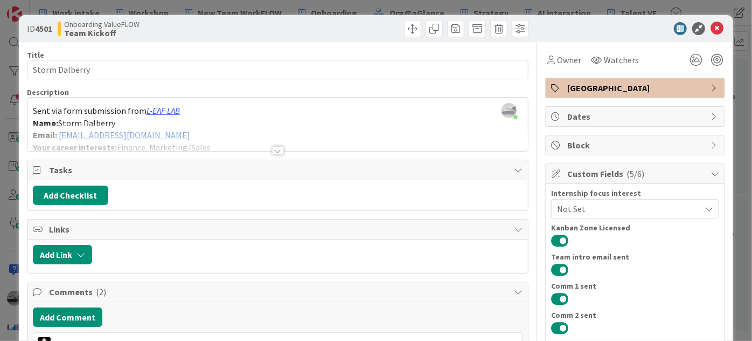
click at [277, 149] on div at bounding box center [278, 150] width 12 height 9
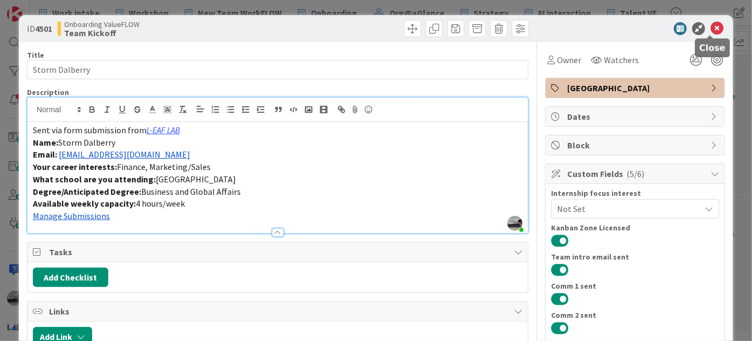
click at [711, 25] on icon at bounding box center [717, 28] width 13 height 13
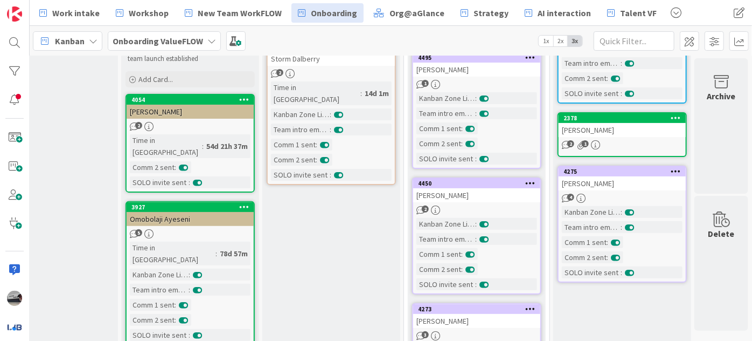
scroll to position [0, 189]
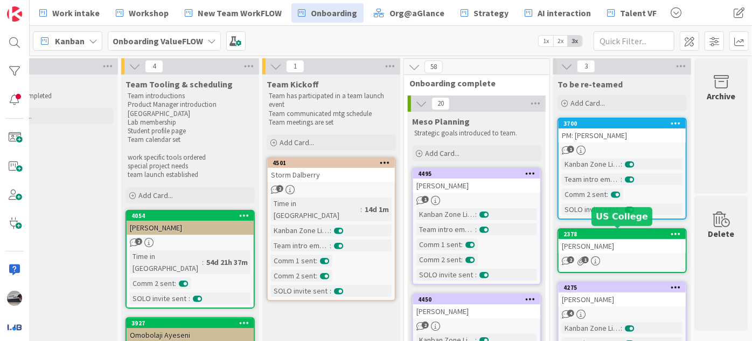
click at [622, 247] on div "[PERSON_NAME]" at bounding box center [622, 246] width 127 height 14
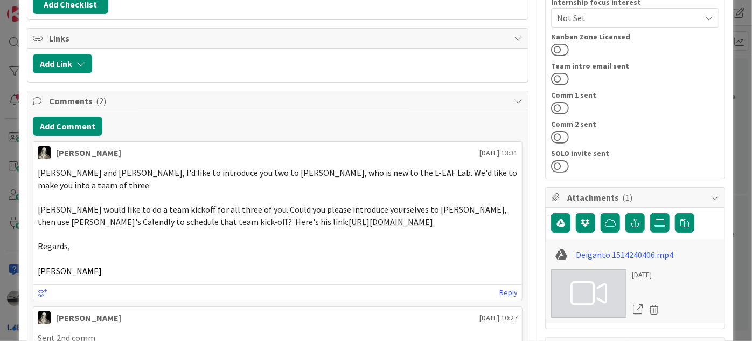
scroll to position [196, 0]
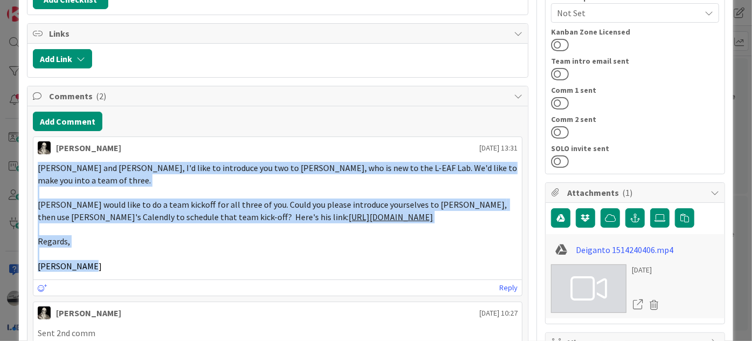
drag, startPoint x: 99, startPoint y: 259, endPoint x: 39, endPoint y: 156, distance: 119.0
click at [39, 157] on div "[PERSON_NAME] and [PERSON_NAME], I'd like to introduce you two to [PERSON_NAME]…" at bounding box center [277, 216] width 489 height 119
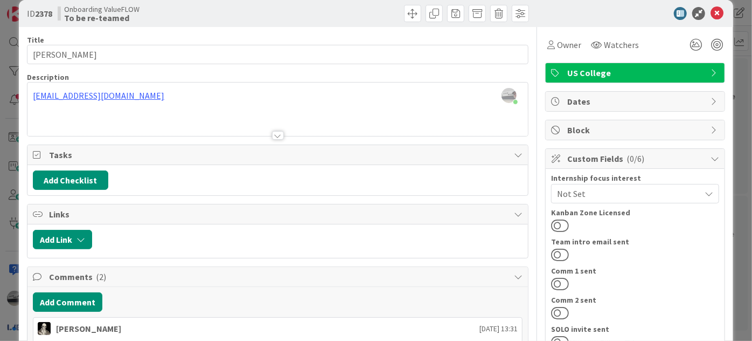
scroll to position [0, 0]
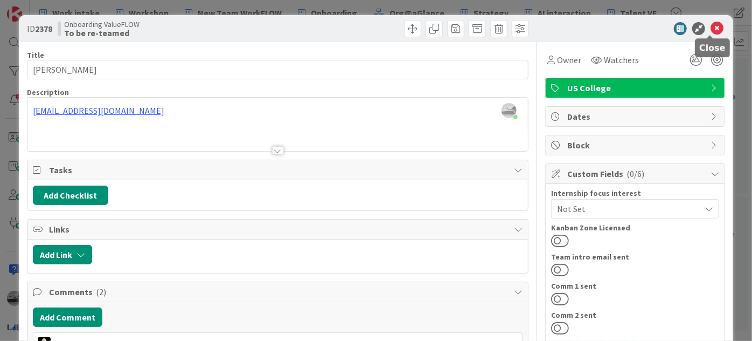
click at [711, 27] on icon at bounding box center [717, 28] width 13 height 13
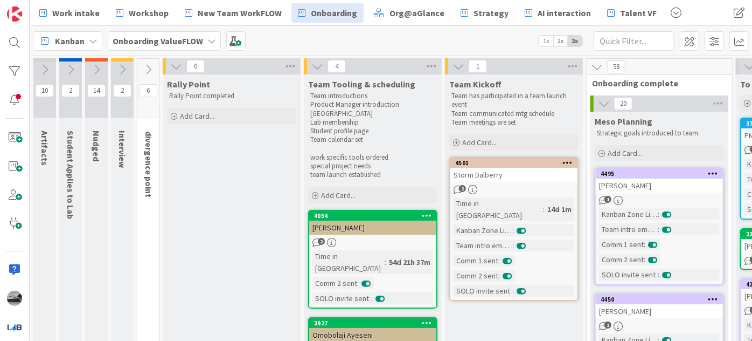
click at [40, 64] on icon at bounding box center [45, 70] width 12 height 12
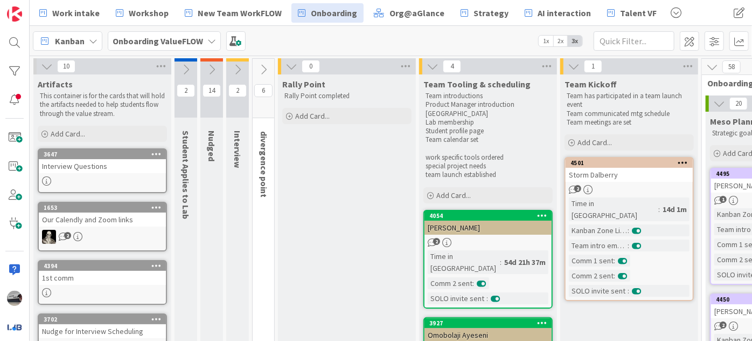
click at [133, 219] on div "Our Calendly and Zoom links" at bounding box center [102, 219] width 127 height 14
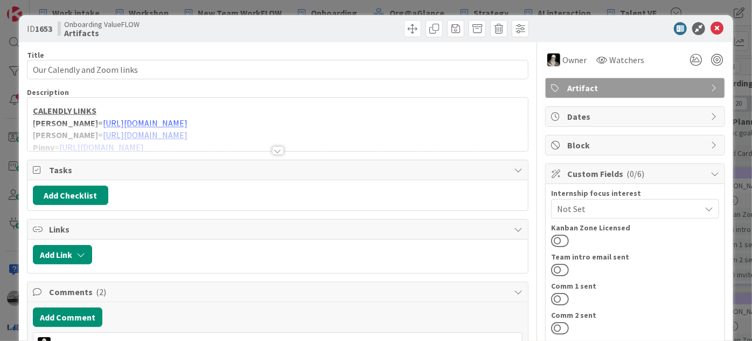
click at [273, 148] on div at bounding box center [278, 150] width 12 height 9
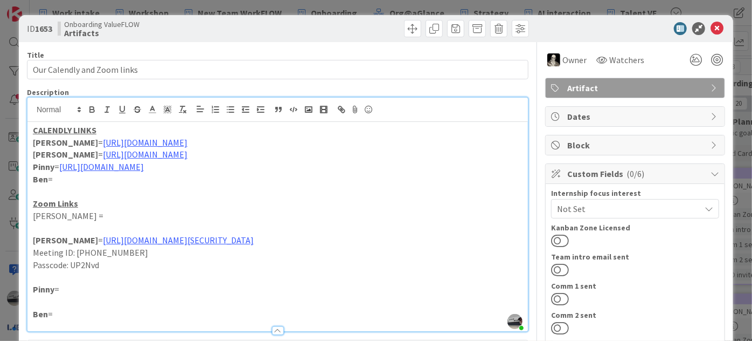
click at [73, 211] on p "[PERSON_NAME] =" at bounding box center [278, 216] width 490 height 12
click at [711, 27] on icon at bounding box center [717, 28] width 13 height 13
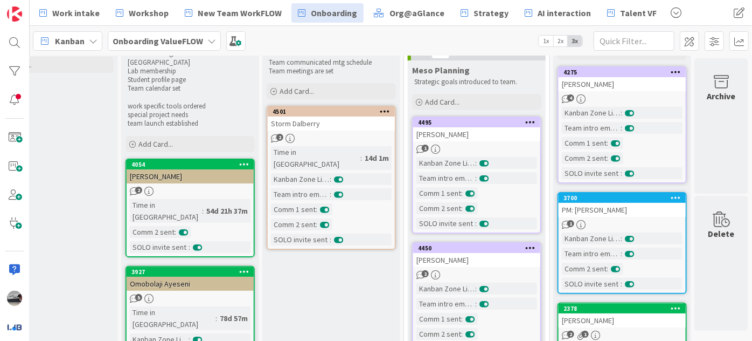
scroll to position [48, 304]
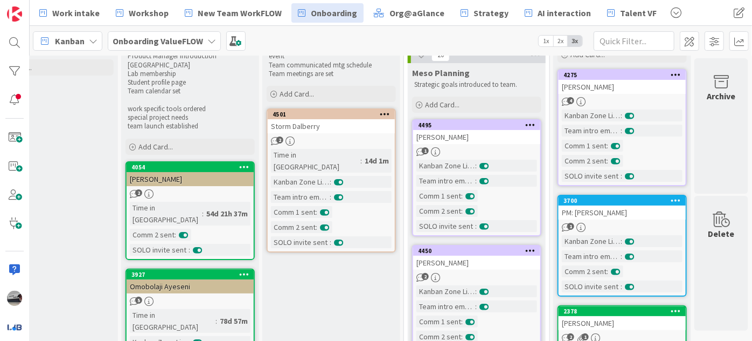
click at [619, 211] on div "PM: [PERSON_NAME]" at bounding box center [622, 212] width 127 height 14
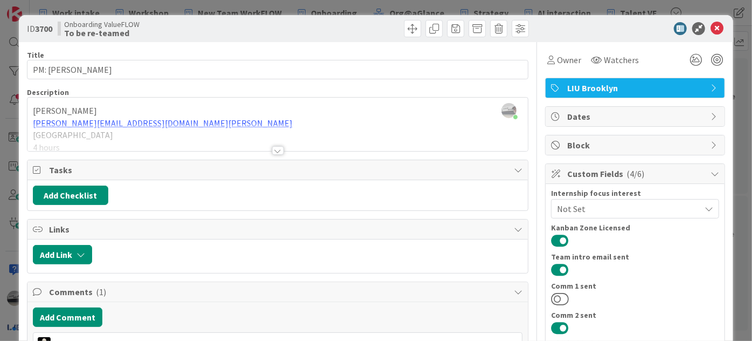
click at [711, 87] on icon at bounding box center [715, 88] width 9 height 9
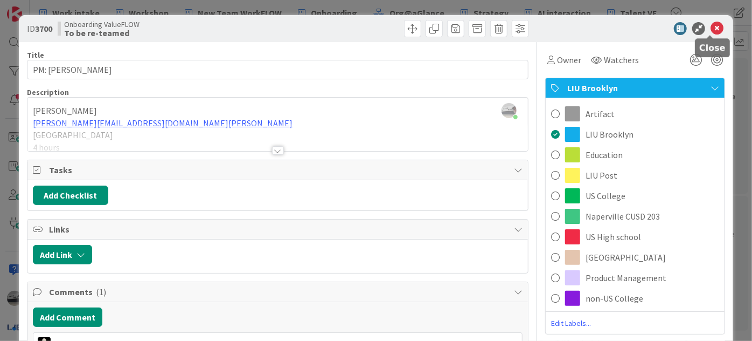
click at [711, 30] on icon at bounding box center [717, 28] width 13 height 13
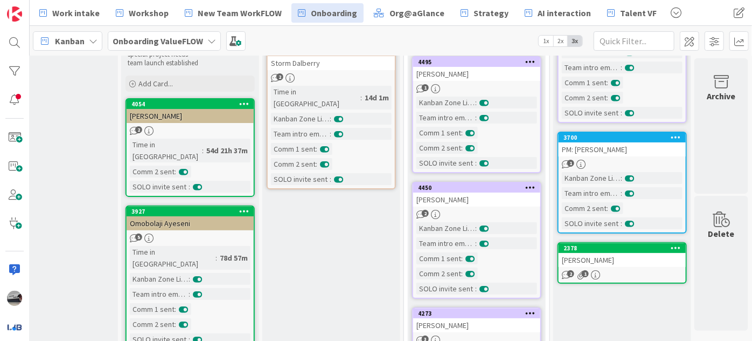
scroll to position [0, 304]
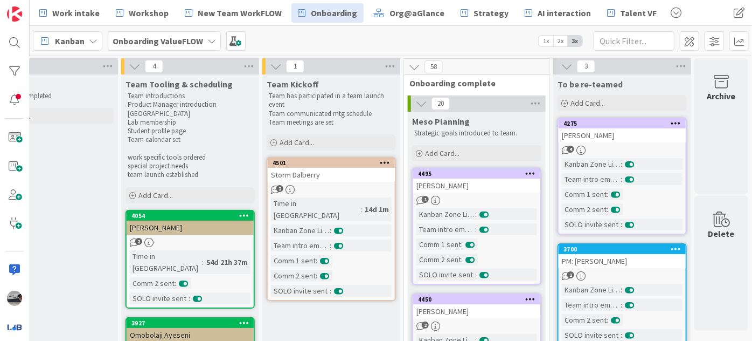
click at [415, 99] on icon at bounding box center [421, 104] width 12 height 12
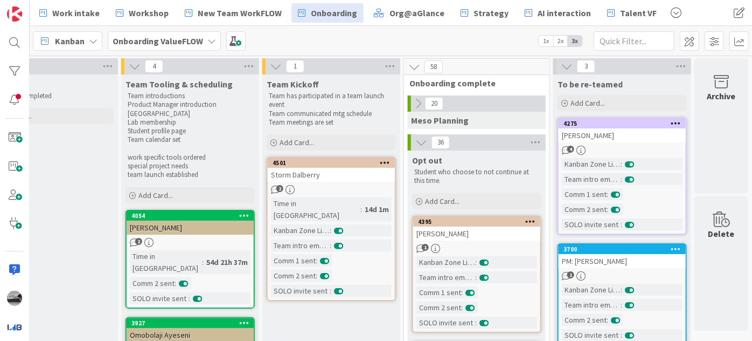
click at [415, 143] on icon at bounding box center [421, 142] width 12 height 12
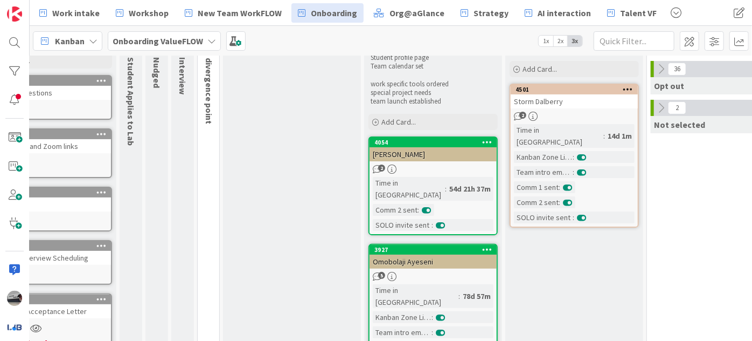
scroll to position [0, 55]
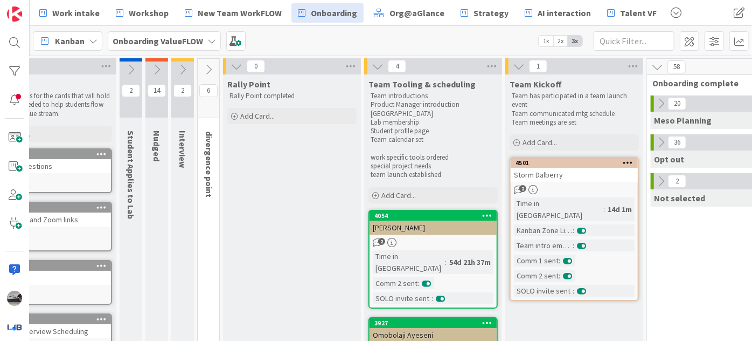
click at [205, 67] on icon at bounding box center [209, 70] width 12 height 12
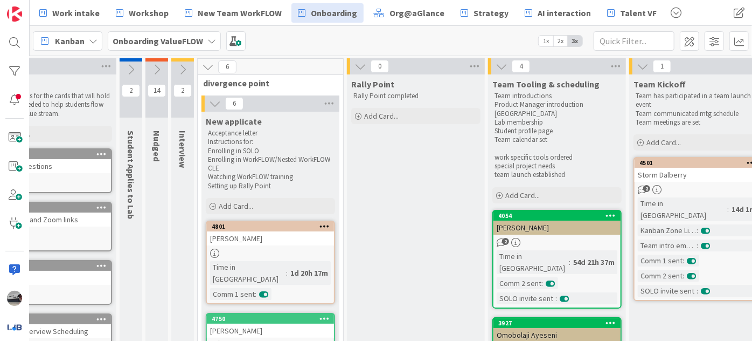
click at [181, 67] on icon at bounding box center [183, 70] width 12 height 12
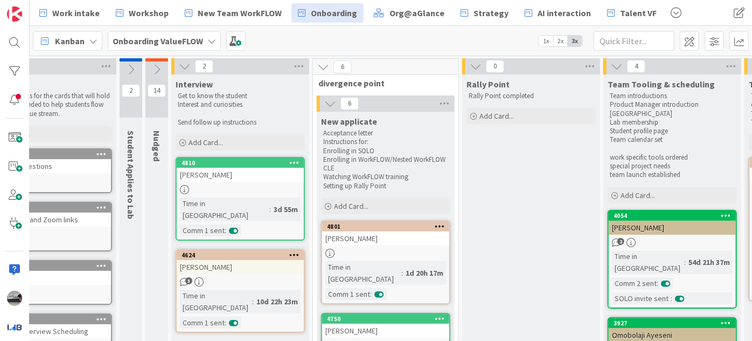
click at [151, 64] on icon at bounding box center [157, 70] width 12 height 12
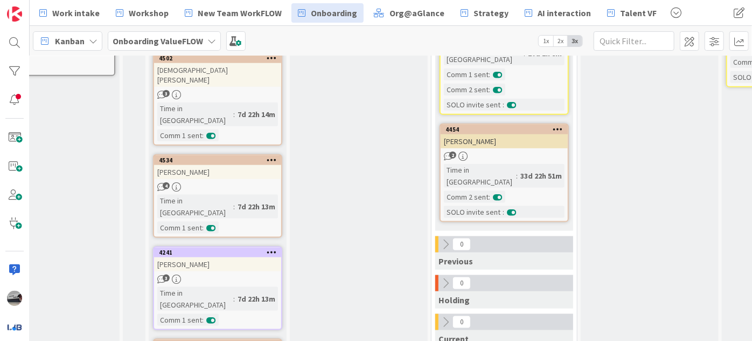
scroll to position [654, 52]
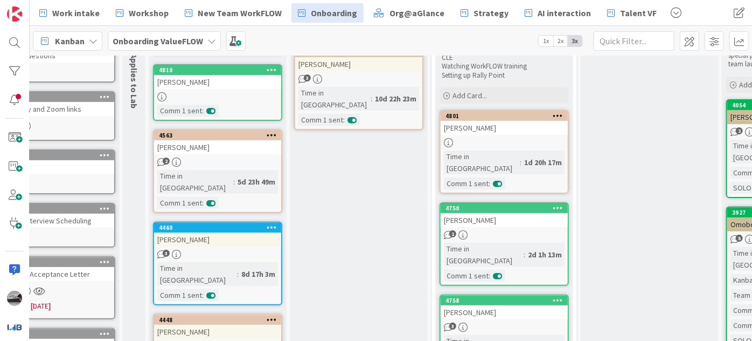
scroll to position [0, 52]
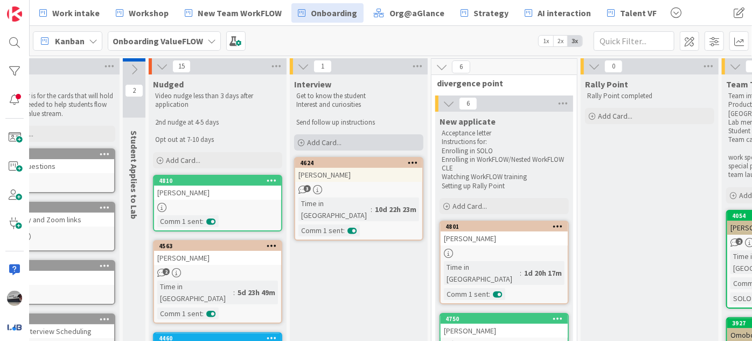
click at [342, 145] on div "Add Card..." at bounding box center [358, 142] width 129 height 16
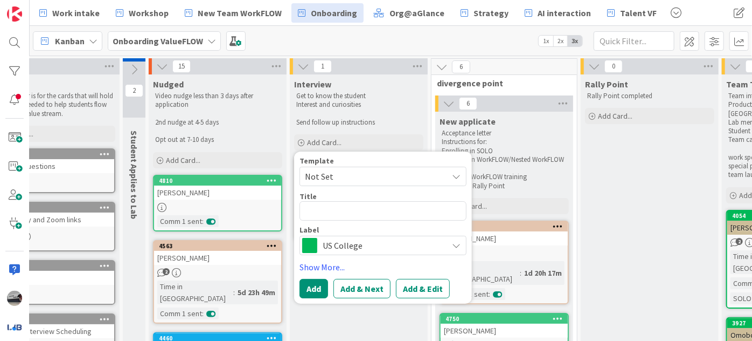
type textarea "x"
type textarea "[PERSON_NAME] [EMAIL_ADDRESS][DOMAIN_NAME] Finance [GEOGRAPHIC_DATA] Diploma 5 …"
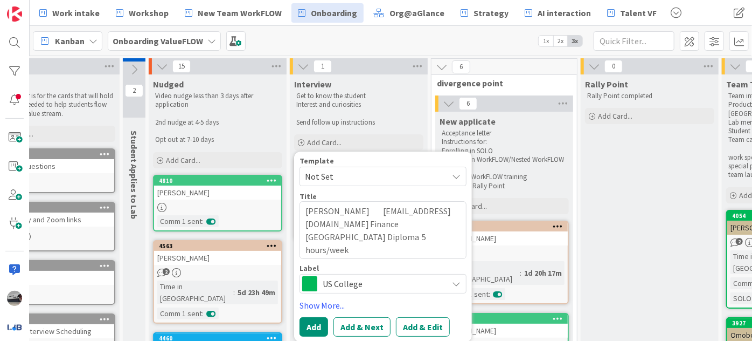
drag, startPoint x: 435, startPoint y: 249, endPoint x: 367, endPoint y: 206, distance: 80.4
click at [367, 206] on textarea "[PERSON_NAME] [EMAIL_ADDRESS][DOMAIN_NAME] Finance [GEOGRAPHIC_DATA] Diploma 5 …" at bounding box center [383, 230] width 167 height 58
type textarea "x"
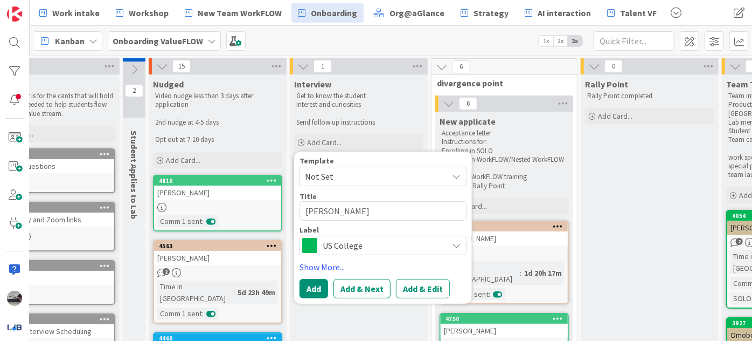
type textarea "[PERSON_NAME]"
click at [397, 247] on span "US College" at bounding box center [383, 245] width 120 height 15
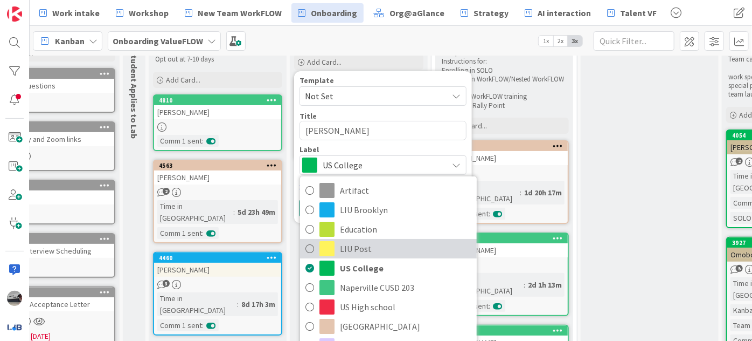
scroll to position [98, 52]
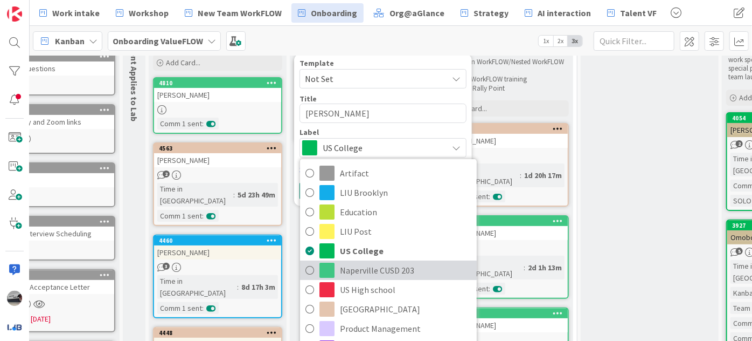
click at [410, 271] on span "Naperville CUSD 203" at bounding box center [405, 270] width 131 height 16
type textarea "x"
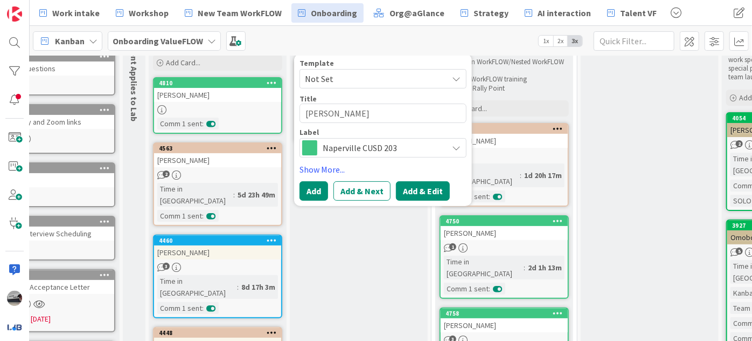
click at [417, 186] on button "Add & Edit" at bounding box center [423, 190] width 54 height 19
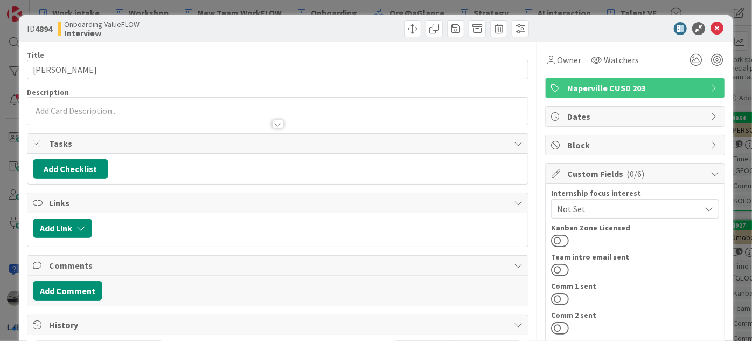
click at [72, 111] on p at bounding box center [278, 111] width 490 height 12
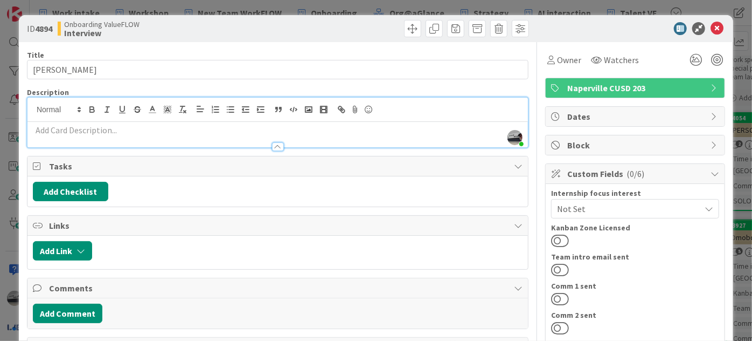
click at [65, 132] on p at bounding box center [278, 130] width 490 height 12
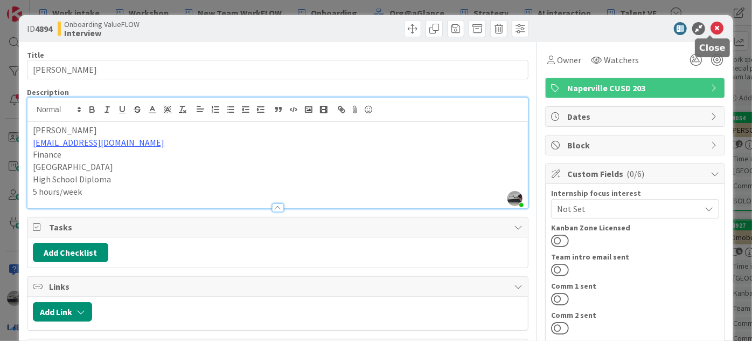
click at [712, 30] on icon at bounding box center [717, 28] width 13 height 13
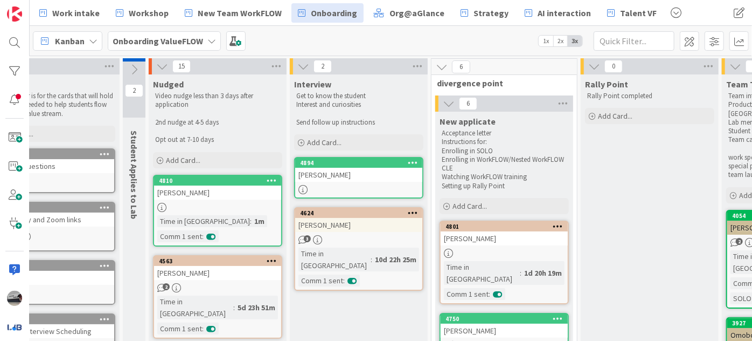
scroll to position [0, 52]
click at [131, 67] on icon at bounding box center [134, 70] width 12 height 12
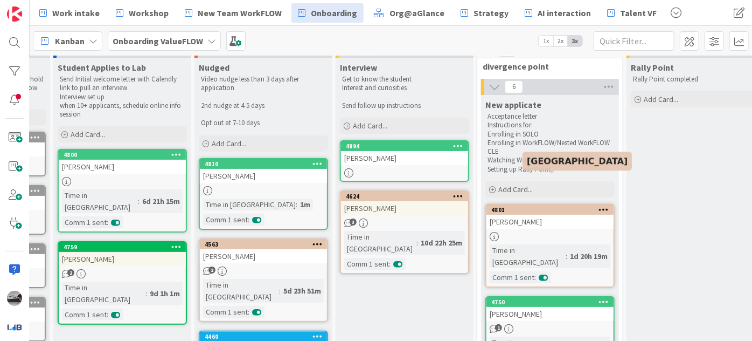
scroll to position [0, 121]
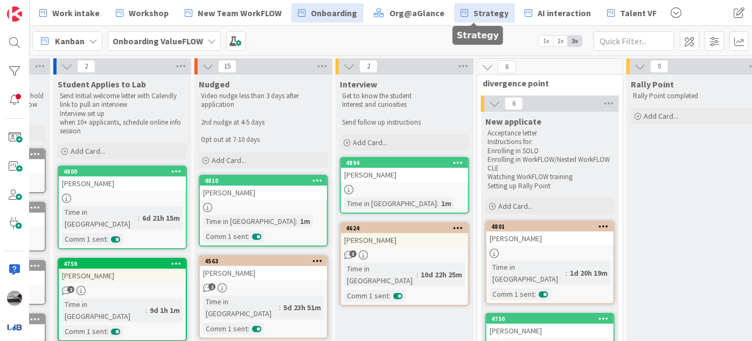
click at [480, 11] on span "Strategy" at bounding box center [491, 12] width 35 height 13
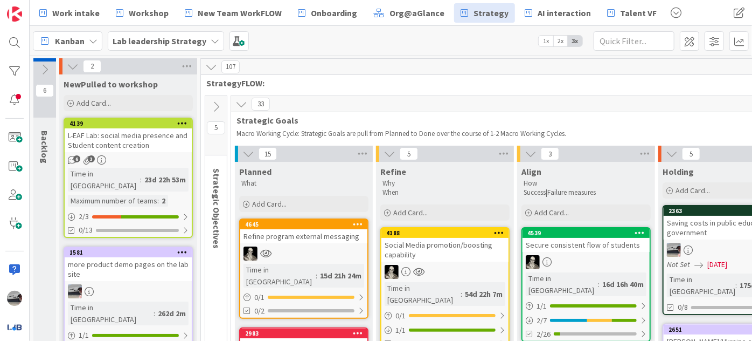
click at [245, 103] on icon at bounding box center [241, 104] width 12 height 12
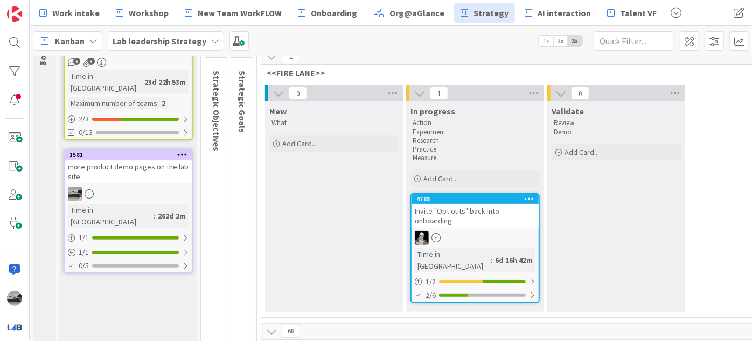
scroll to position [48, 0]
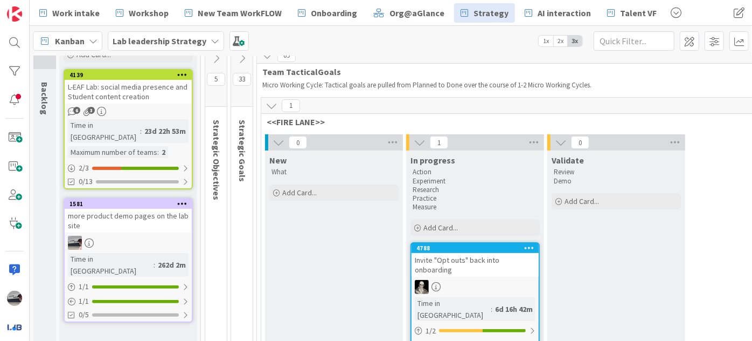
click at [407, 138] on div at bounding box center [407, 142] width 3 height 16
click at [421, 139] on icon at bounding box center [420, 142] width 12 height 12
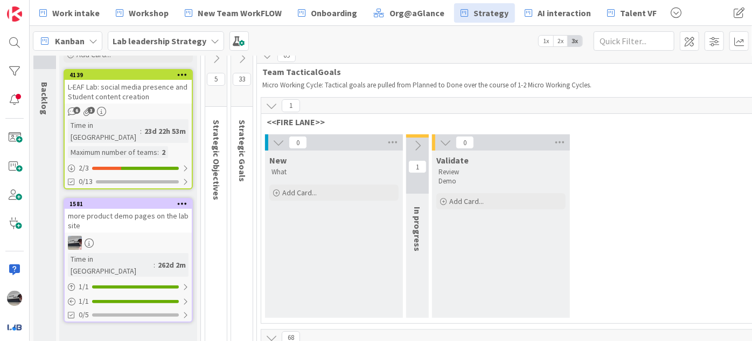
click at [269, 105] on icon at bounding box center [272, 106] width 12 height 12
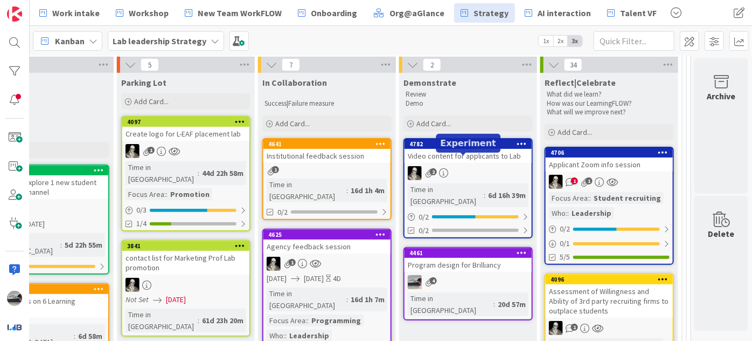
scroll to position [147, 296]
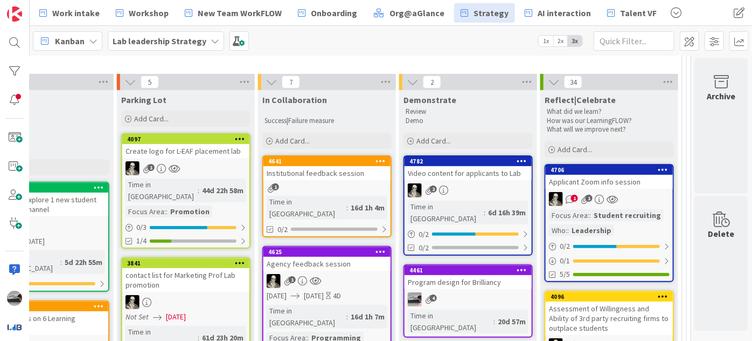
click at [480, 171] on div "Video content for applicants to Lab" at bounding box center [468, 173] width 127 height 14
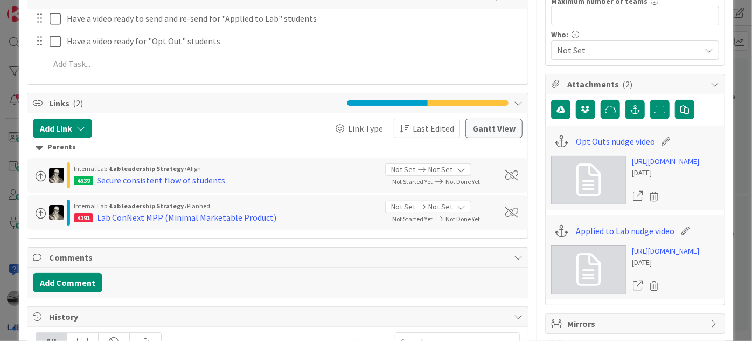
scroll to position [245, 0]
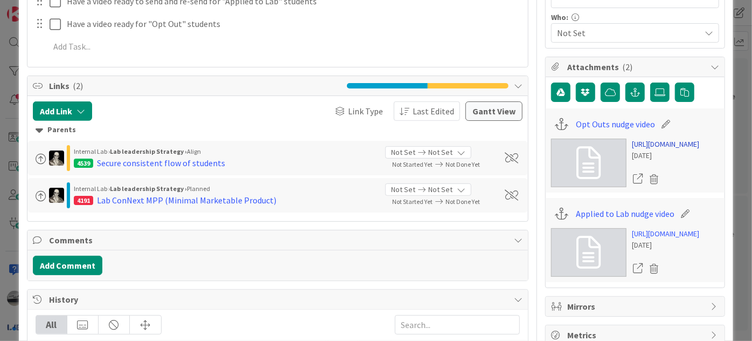
click at [663, 150] on link "[URL][DOMAIN_NAME]" at bounding box center [665, 143] width 67 height 11
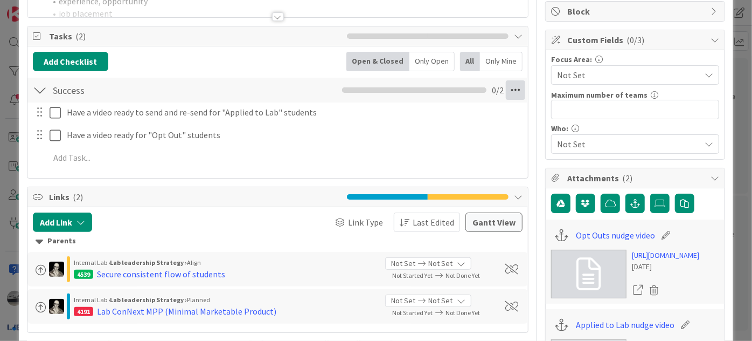
scroll to position [0, 0]
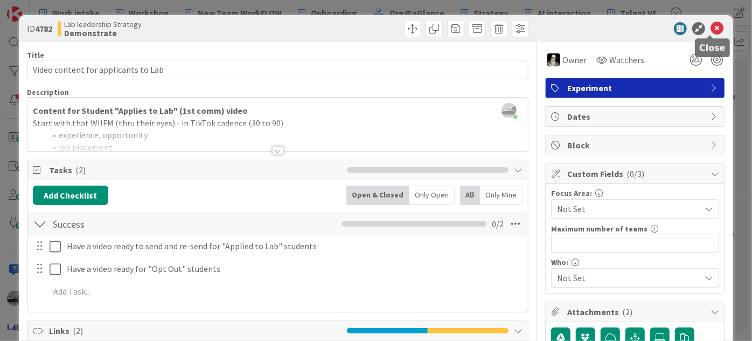
click at [711, 25] on icon at bounding box center [717, 28] width 13 height 13
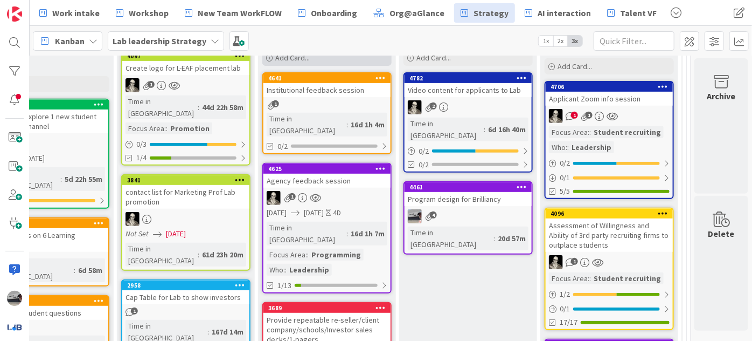
scroll to position [245, 296]
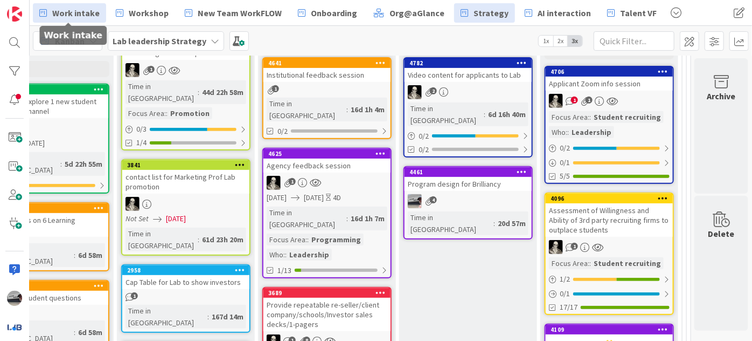
click at [71, 19] on span "Work intake" at bounding box center [75, 12] width 47 height 13
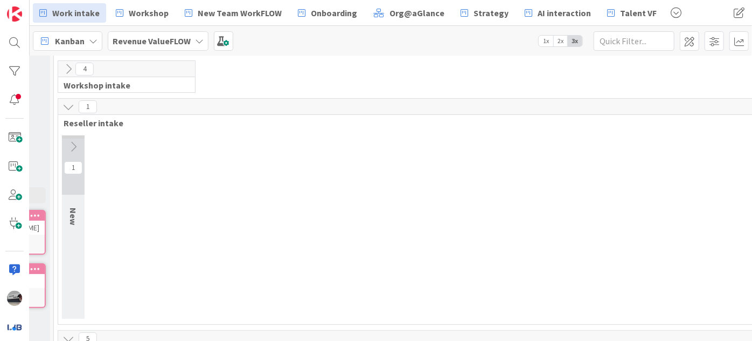
scroll to position [0, 173]
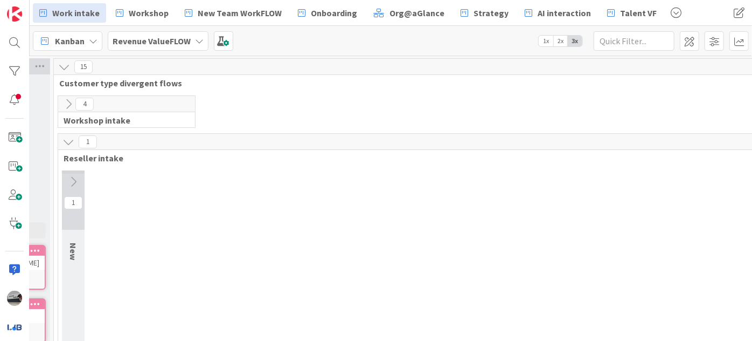
click at [75, 178] on icon at bounding box center [73, 182] width 12 height 12
